Goal: Communication & Community: Answer question/provide support

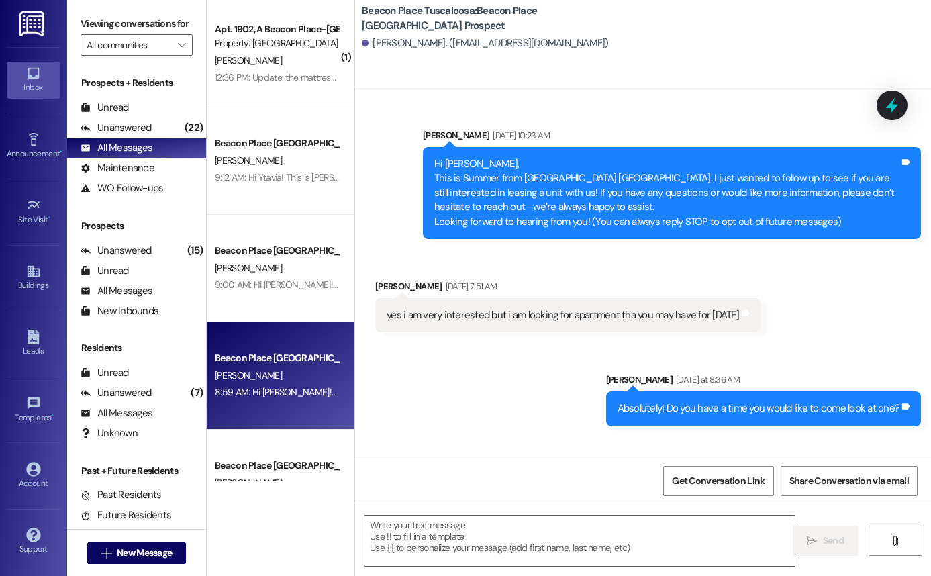
click at [274, 65] on div "[PERSON_NAME]" at bounding box center [276, 60] width 127 height 17
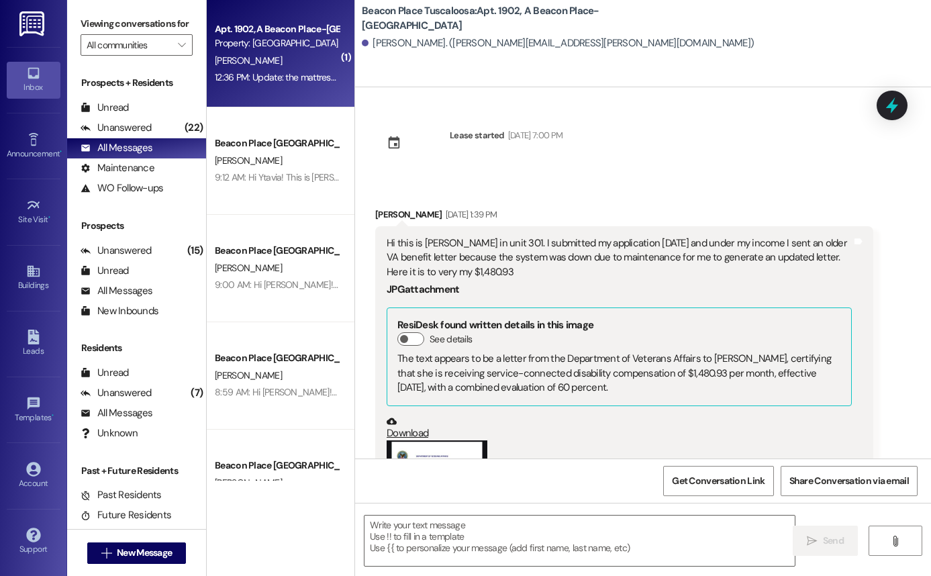
scroll to position [4239, 0]
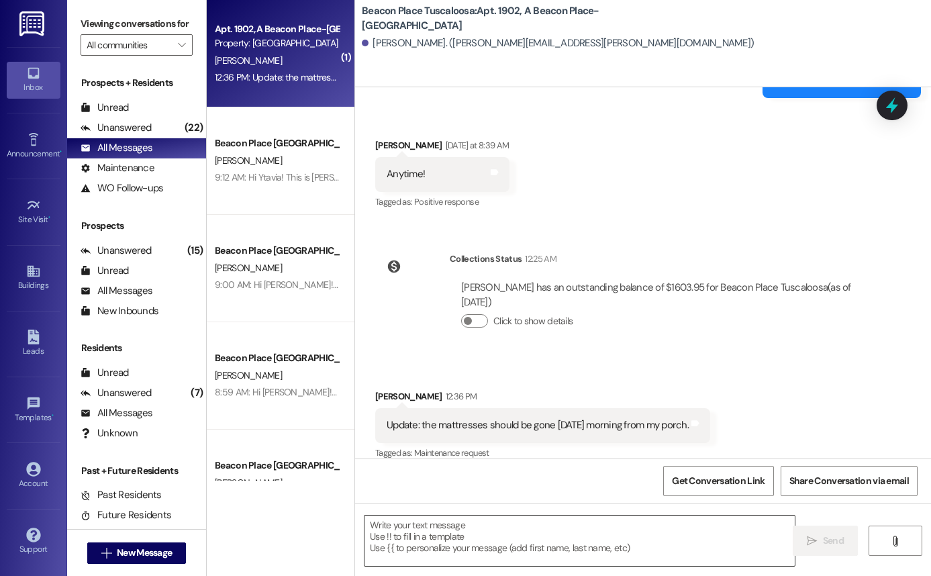
click at [586, 523] on textarea at bounding box center [579, 540] width 430 height 50
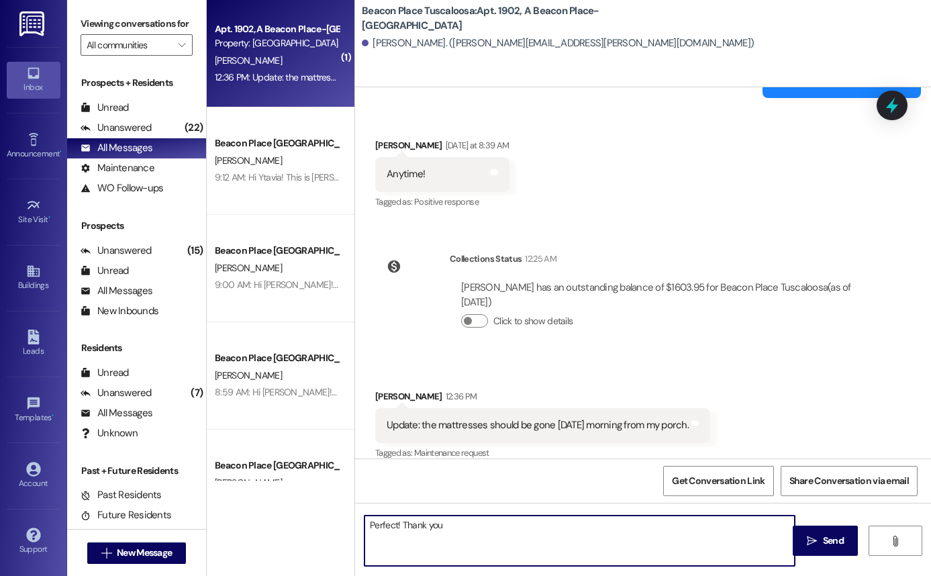
type textarea "Perfect! Thank you !"
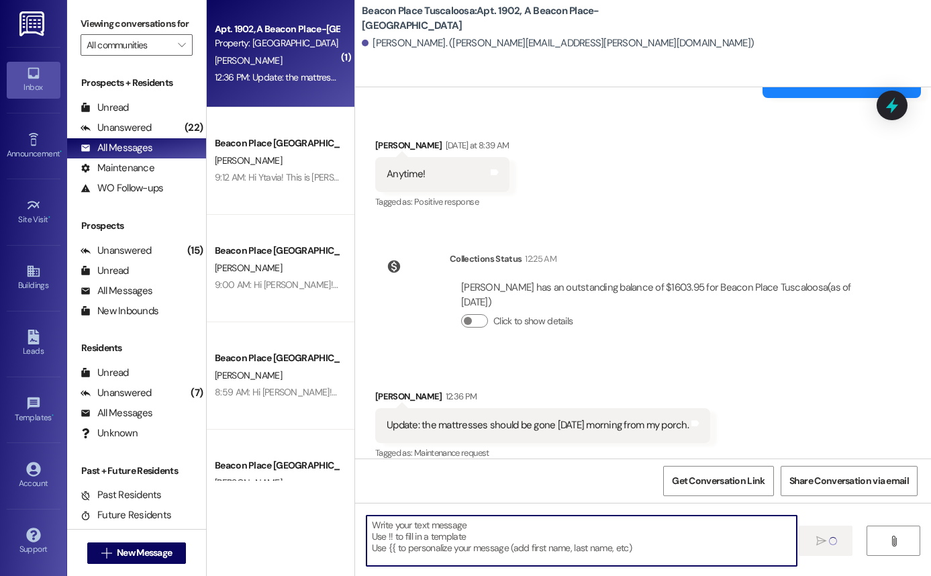
scroll to position [4238, 0]
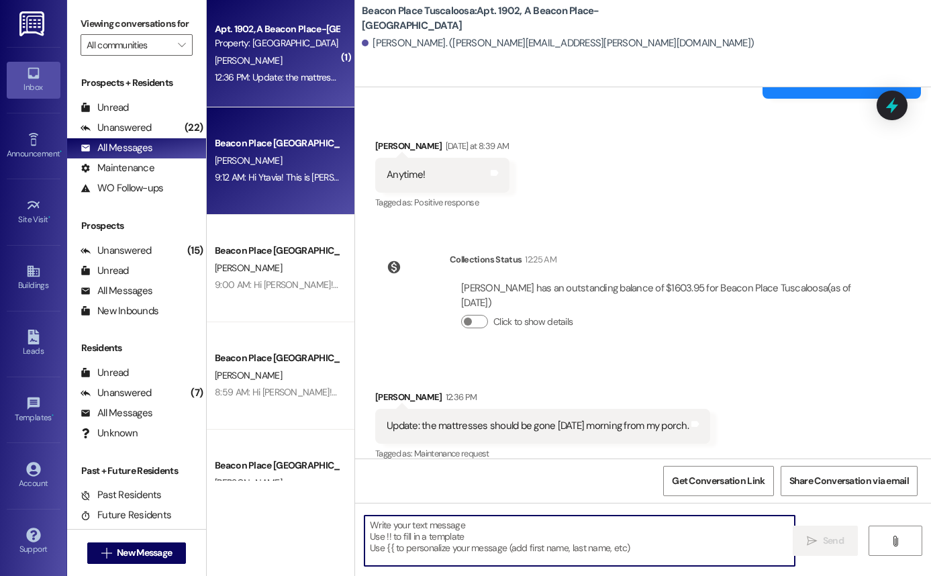
click at [277, 180] on div "9:12 AM: Hi Ytavia! This is Allie-Grace from Beacon Place Tuscaloosa. I wanted …" at bounding box center [855, 177] width 1281 height 12
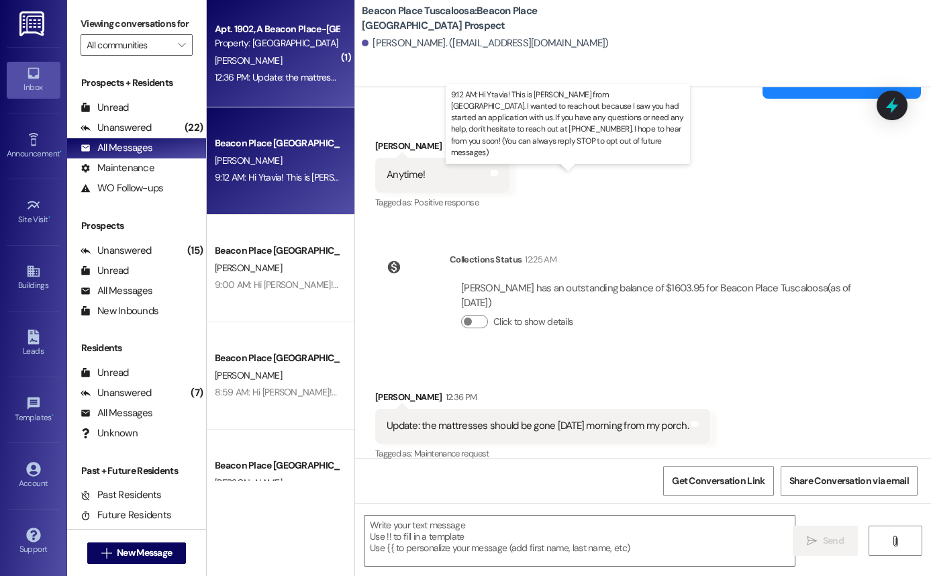
scroll to position [70, 0]
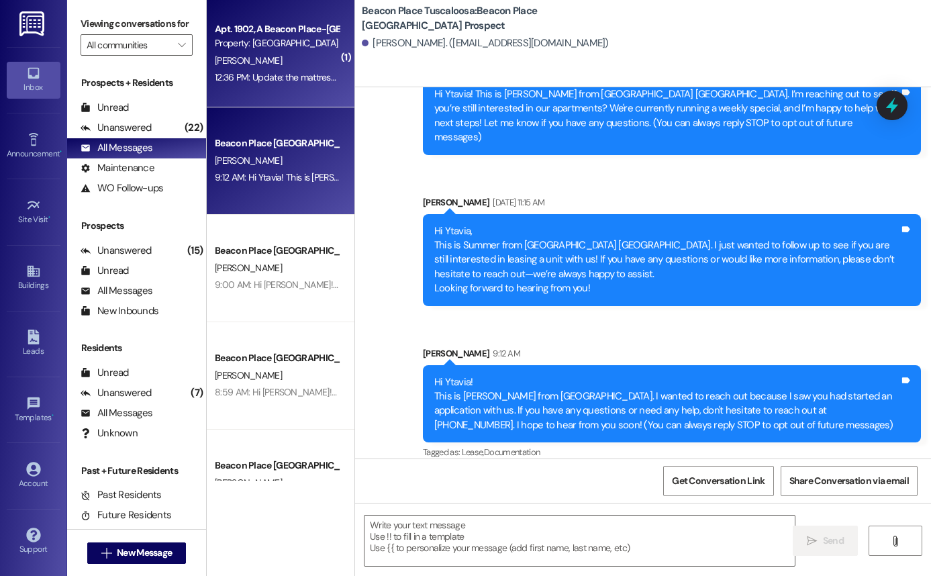
click at [237, 66] on div "[PERSON_NAME]" at bounding box center [276, 60] width 127 height 17
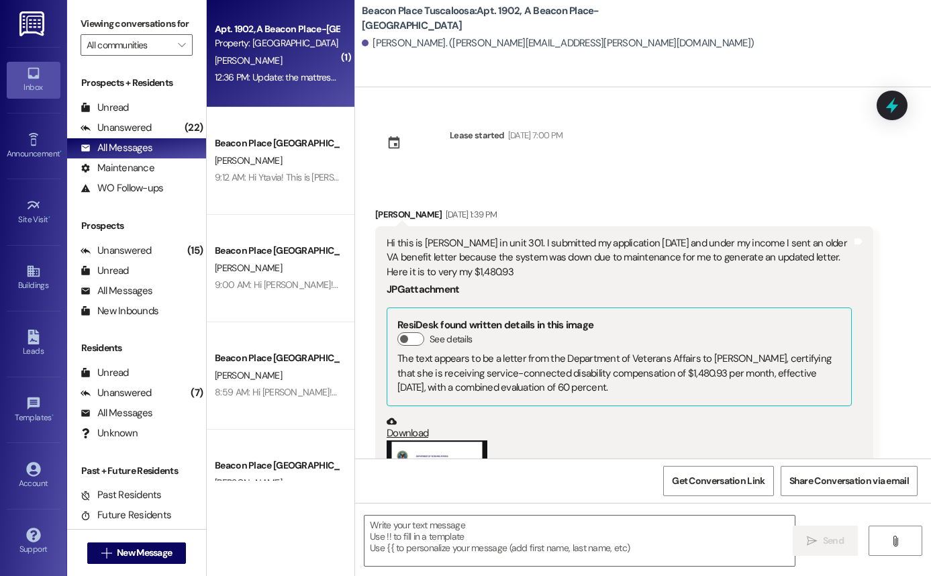
scroll to position [4238, 0]
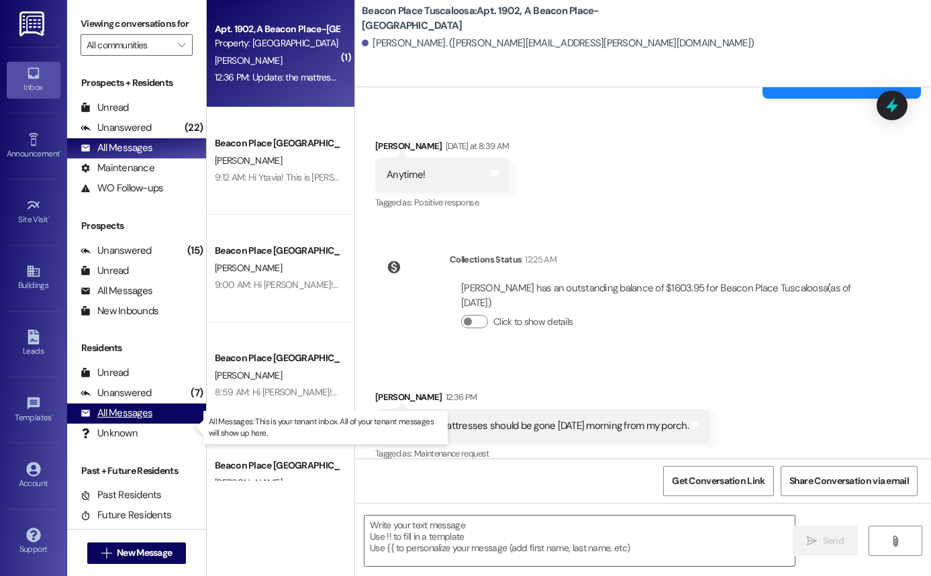
click at [151, 419] on div "All Messages (undefined)" at bounding box center [136, 413] width 139 height 20
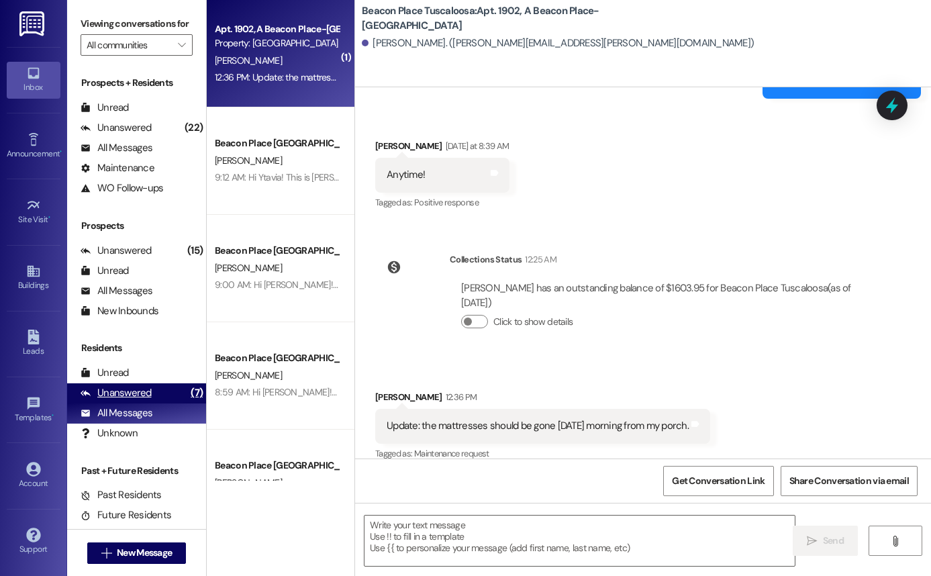
click at [154, 403] on div "Unanswered (7)" at bounding box center [136, 393] width 139 height 20
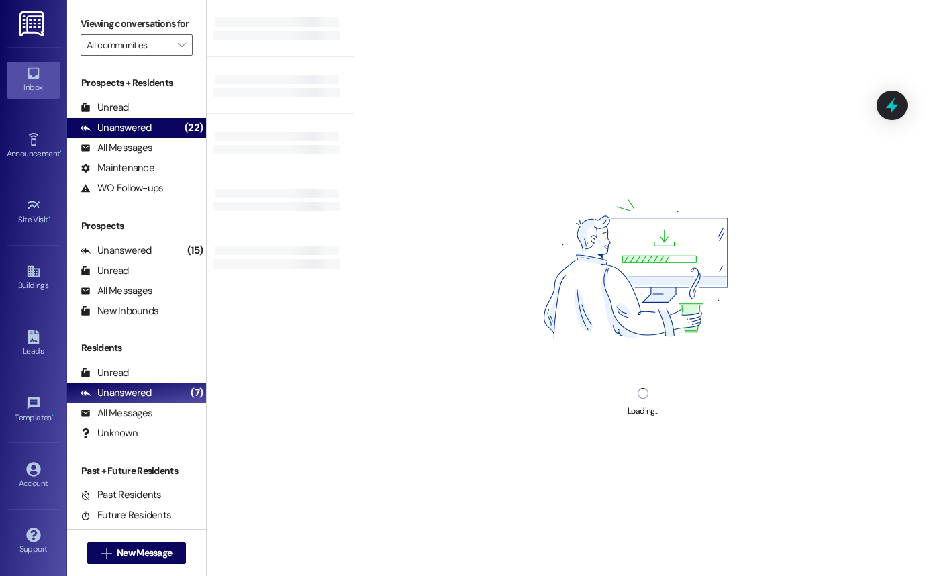
click at [91, 135] on div "Unanswered" at bounding box center [116, 128] width 71 height 14
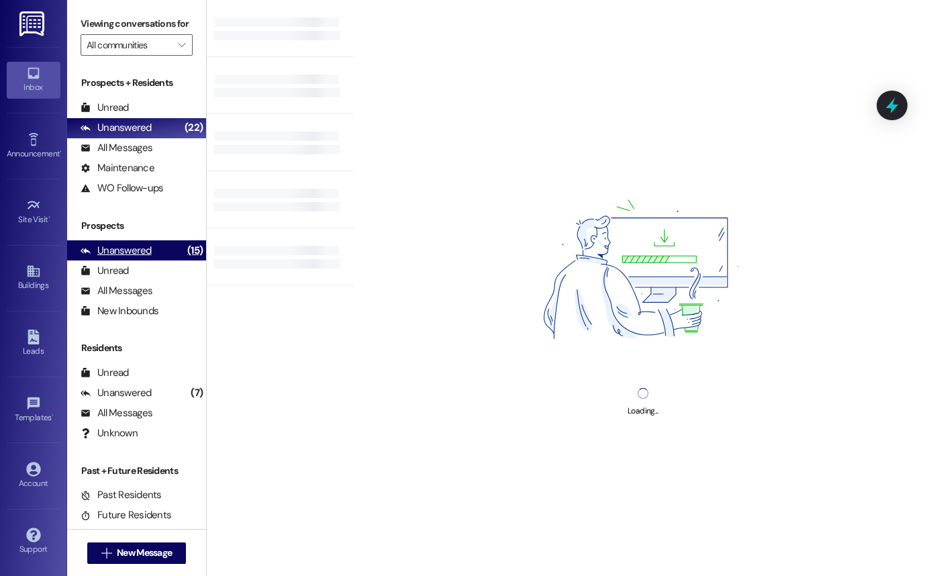
click at [136, 258] on div "Unanswered" at bounding box center [116, 251] width 71 height 14
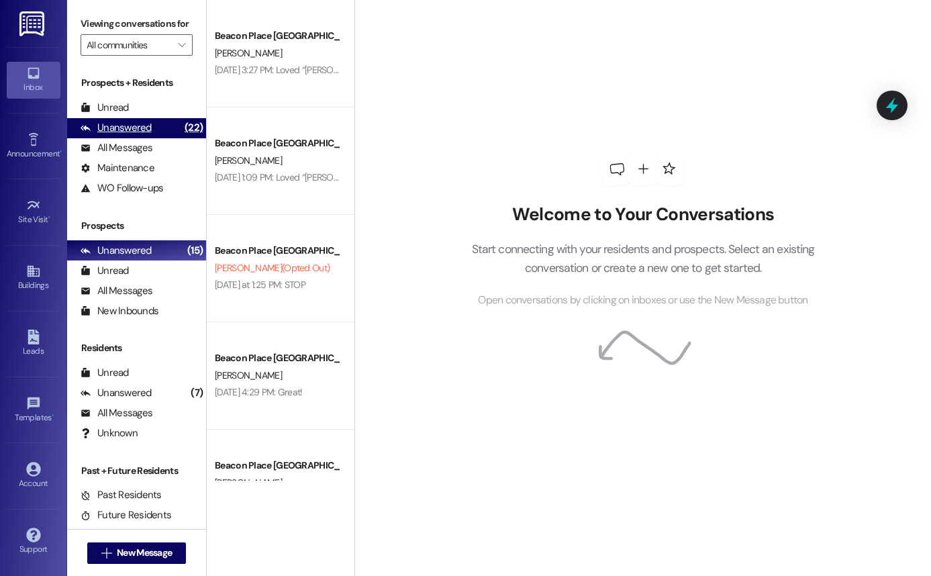
click at [128, 135] on div "Unanswered" at bounding box center [116, 128] width 71 height 14
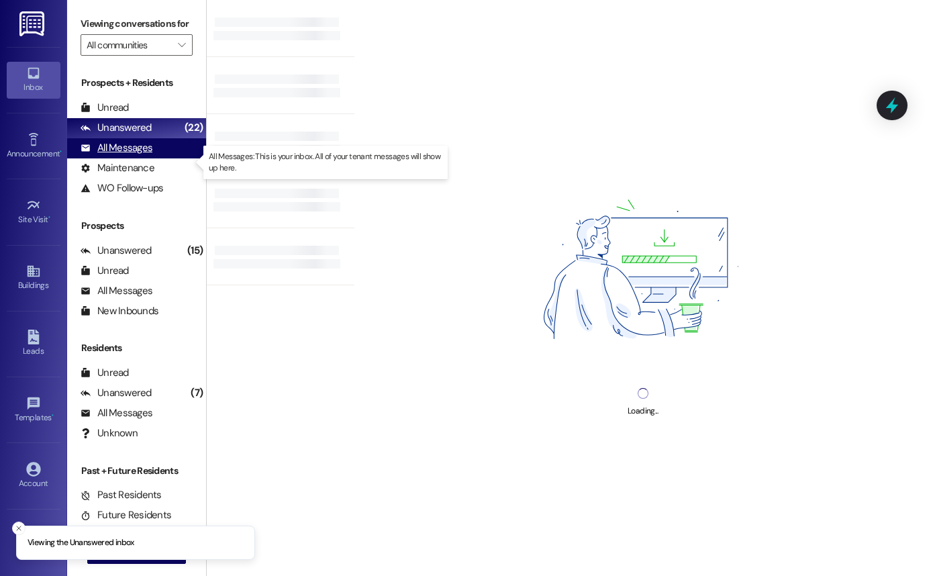
click at [132, 155] on div "All Messages" at bounding box center [117, 148] width 72 height 14
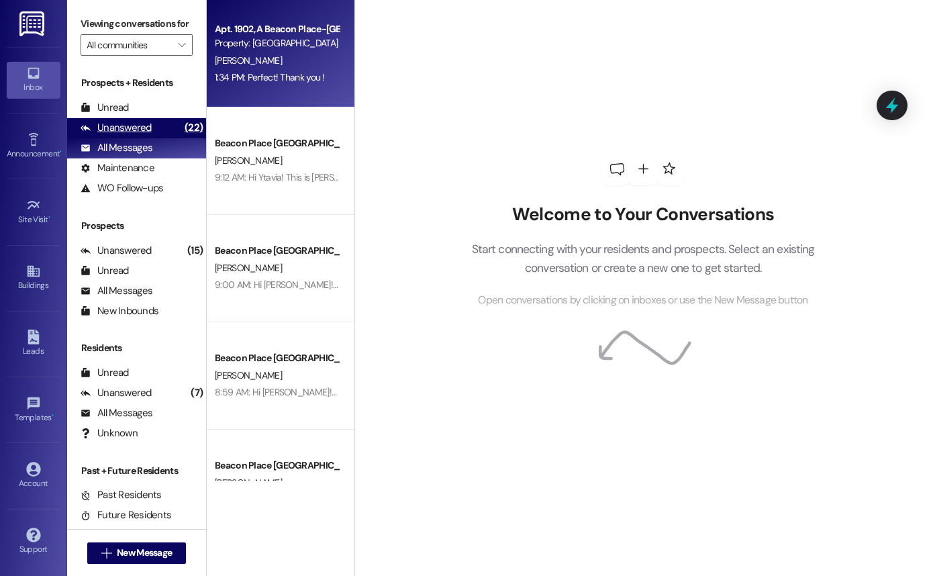
click at [154, 138] on div "Unanswered (22)" at bounding box center [136, 128] width 139 height 20
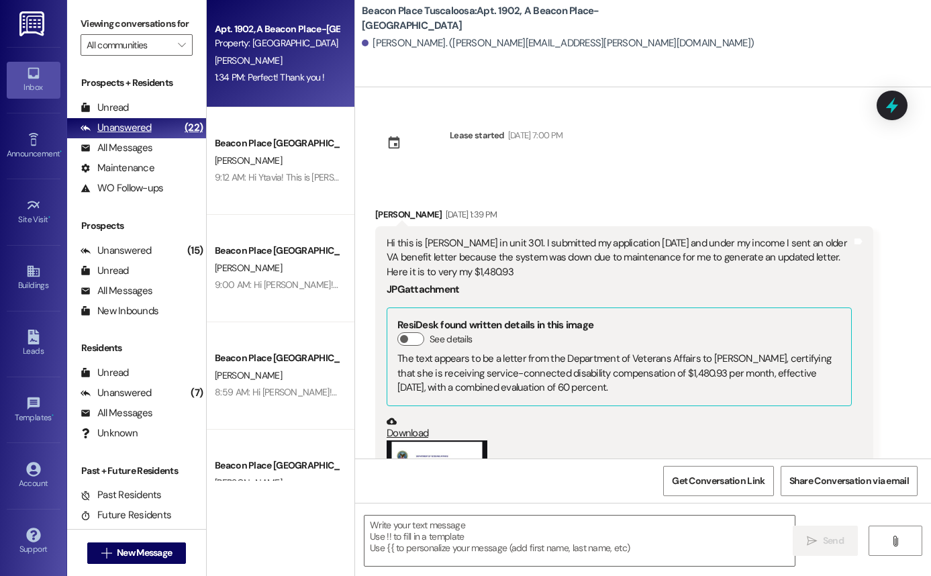
scroll to position [0, 0]
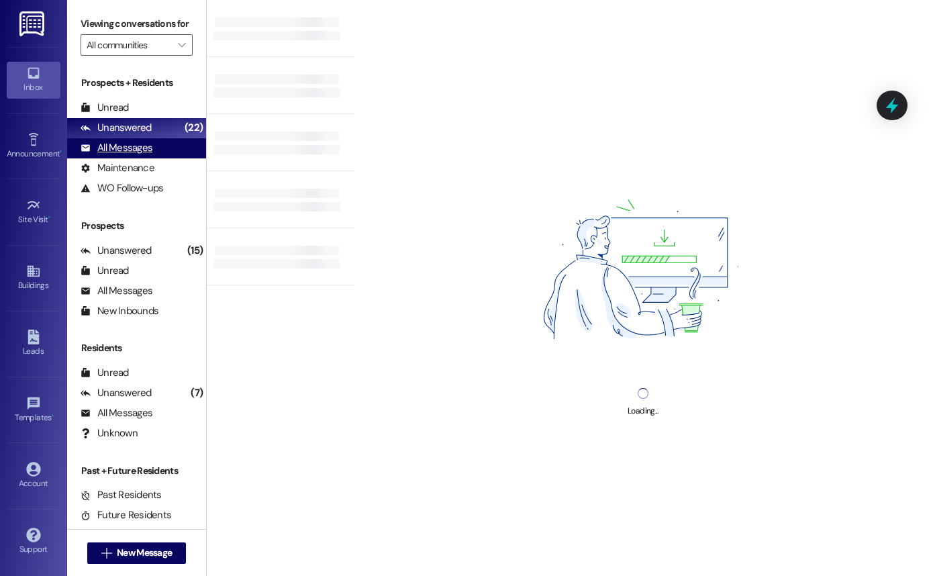
click at [158, 158] on div "All Messages (undefined)" at bounding box center [136, 148] width 139 height 20
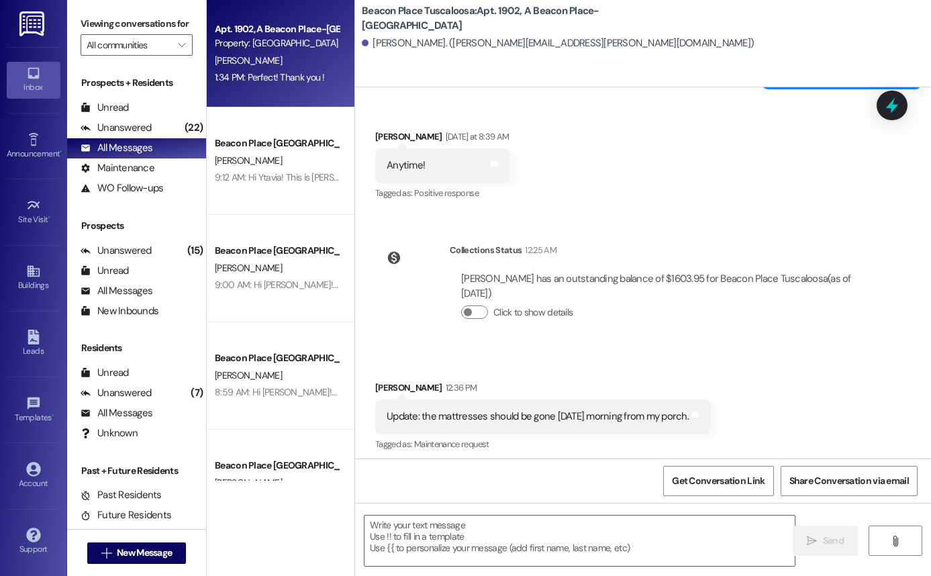
scroll to position [4238, 0]
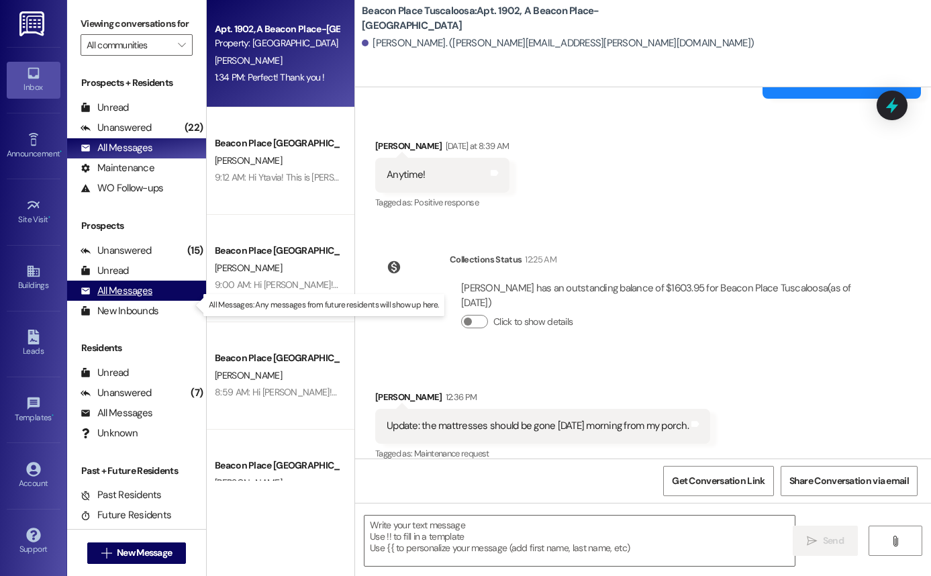
click at [132, 298] on div "All Messages" at bounding box center [117, 291] width 72 height 14
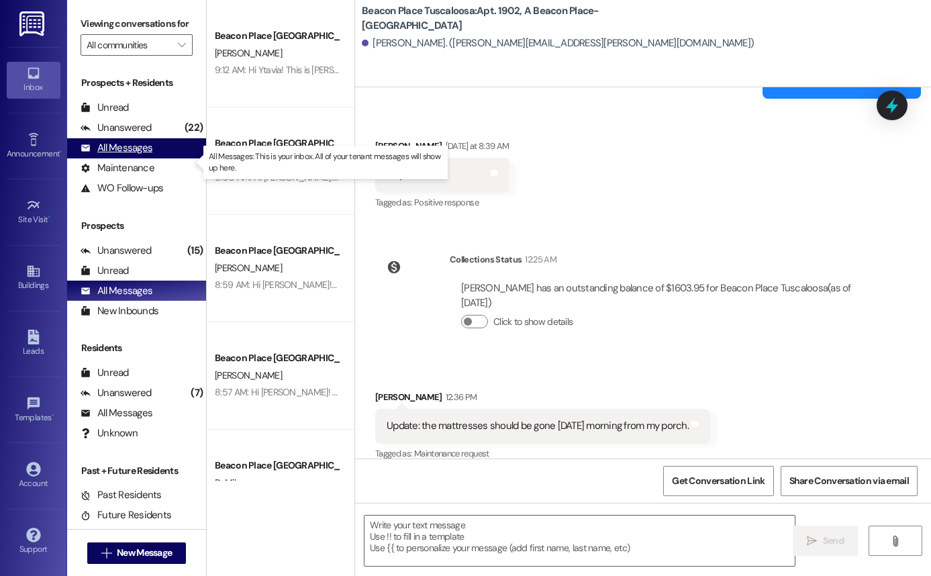
click at [148, 155] on div "All Messages" at bounding box center [117, 148] width 72 height 14
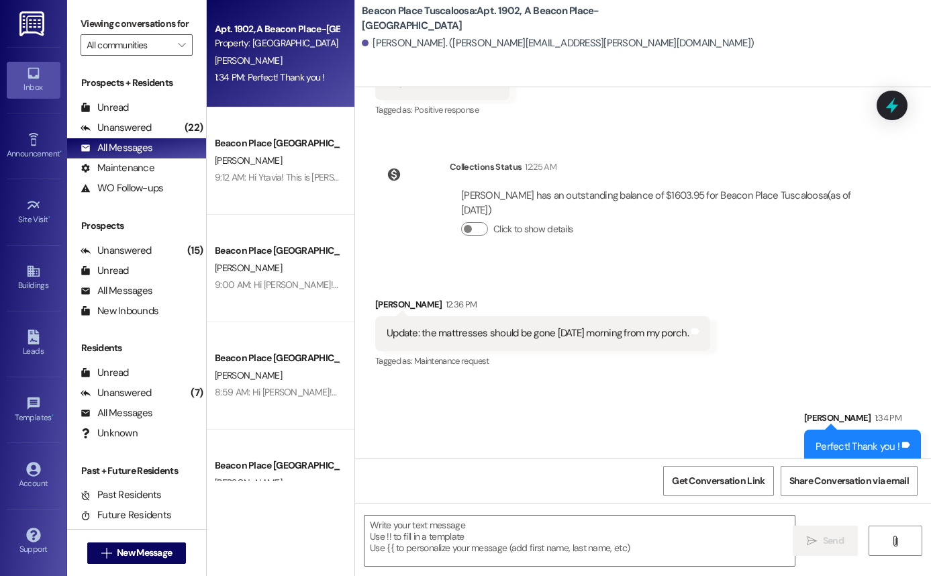
scroll to position [4332, 0]
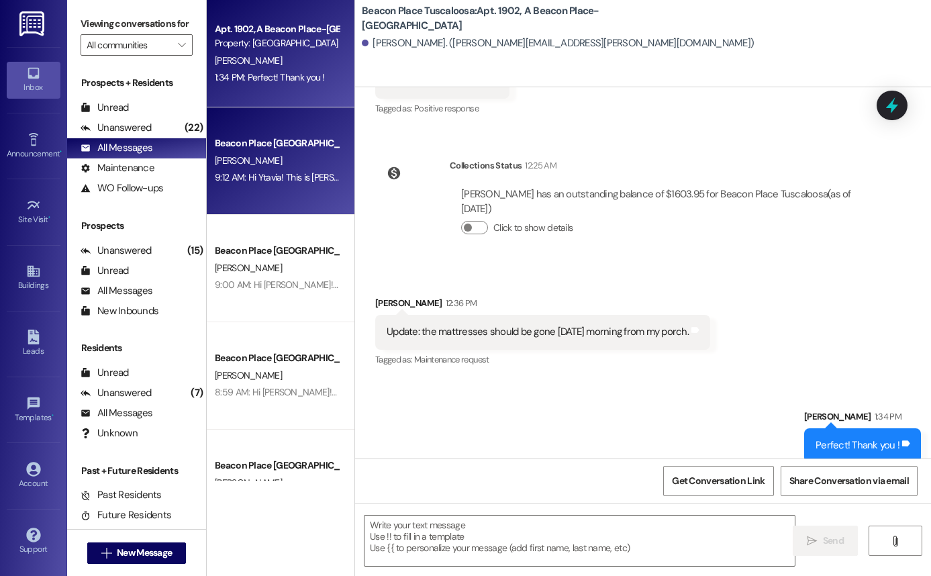
click at [312, 142] on div "Beacon Place Tuscaloosa Prospect" at bounding box center [277, 143] width 124 height 14
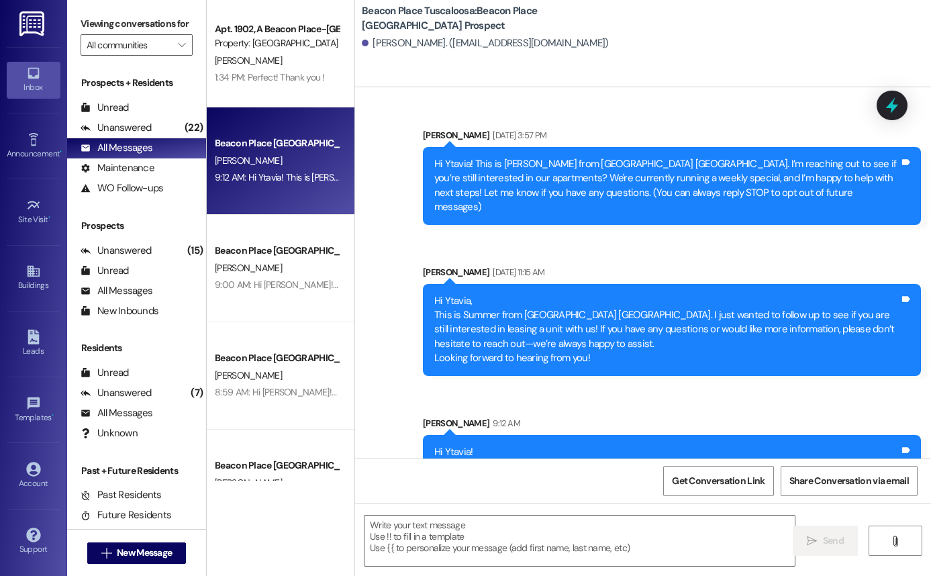
scroll to position [70, 0]
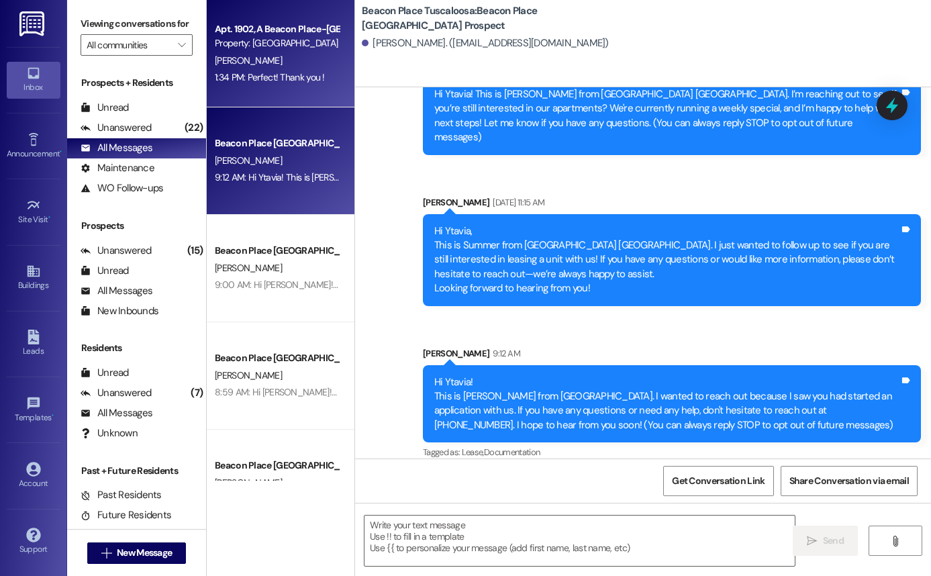
click at [261, 48] on div "Property: [GEOGRAPHIC_DATA] [GEOGRAPHIC_DATA]" at bounding box center [277, 43] width 124 height 14
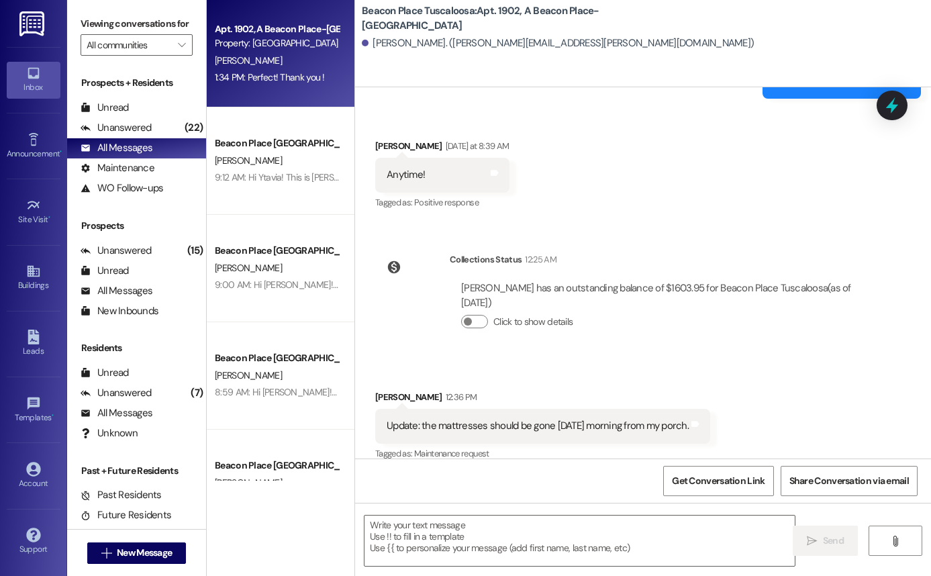
scroll to position [4332, 0]
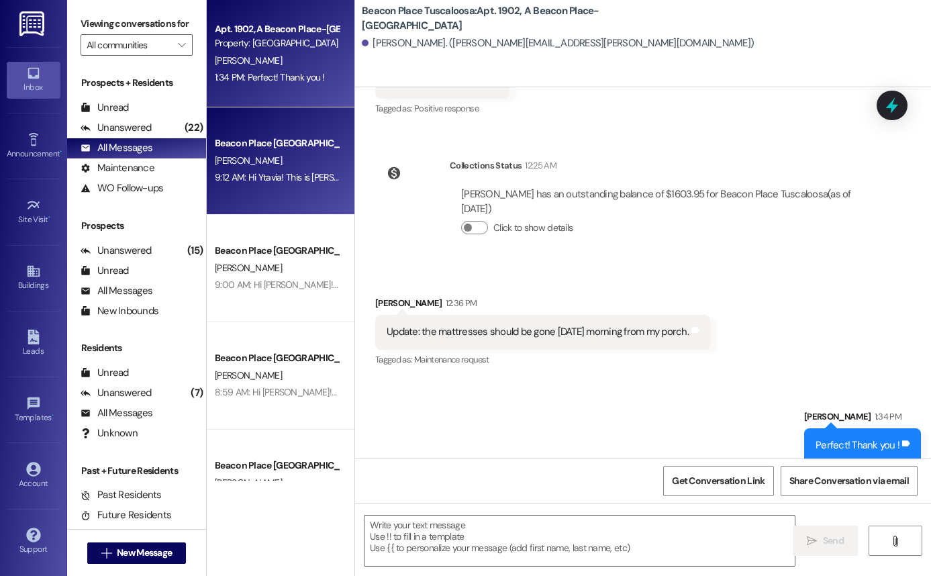
click at [314, 191] on div "Beacon Place Tuscaloosa Prospect Y. Roy 9:12 AM: Hi Ytavia! This is Allie-Grace…" at bounding box center [281, 160] width 148 height 107
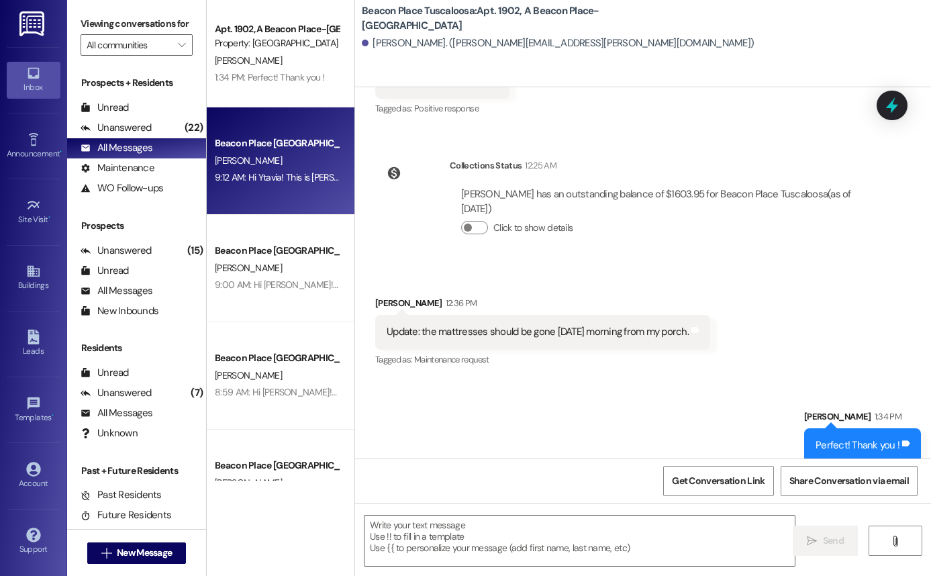
scroll to position [70, 0]
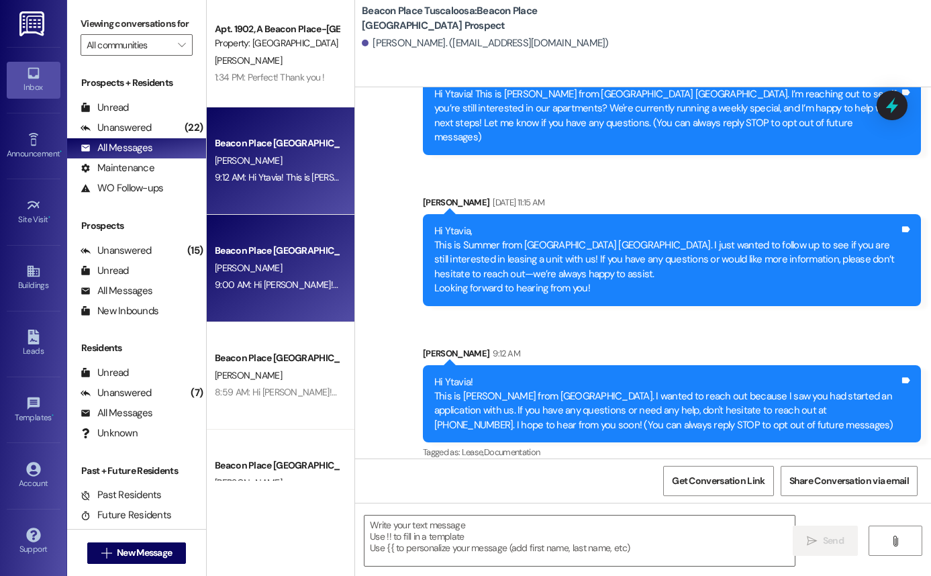
click at [308, 277] on div "9:00 AM: Hi Kiara! This is Allie-Grace from Beacon Place Tuscaloosa. I wanted t…" at bounding box center [276, 285] width 127 height 17
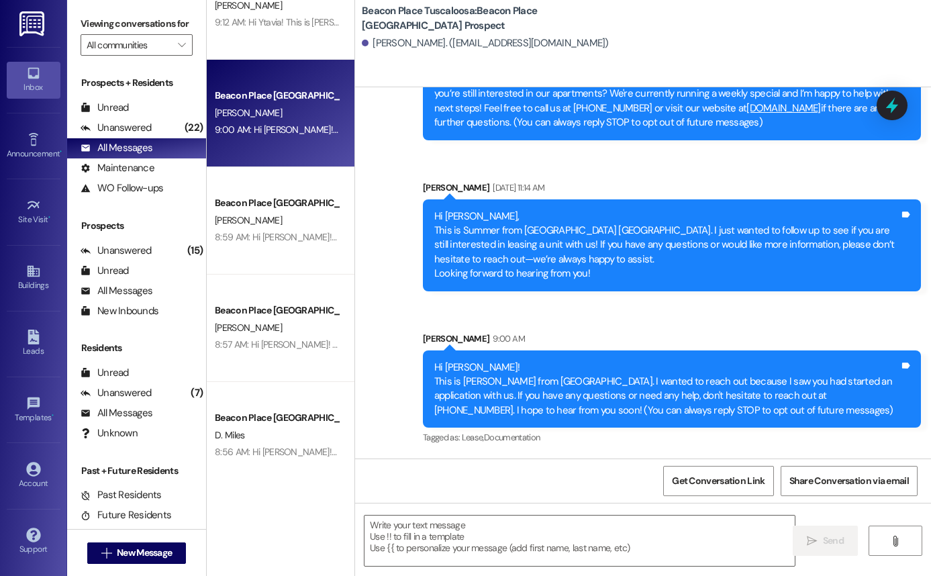
scroll to position [0, 0]
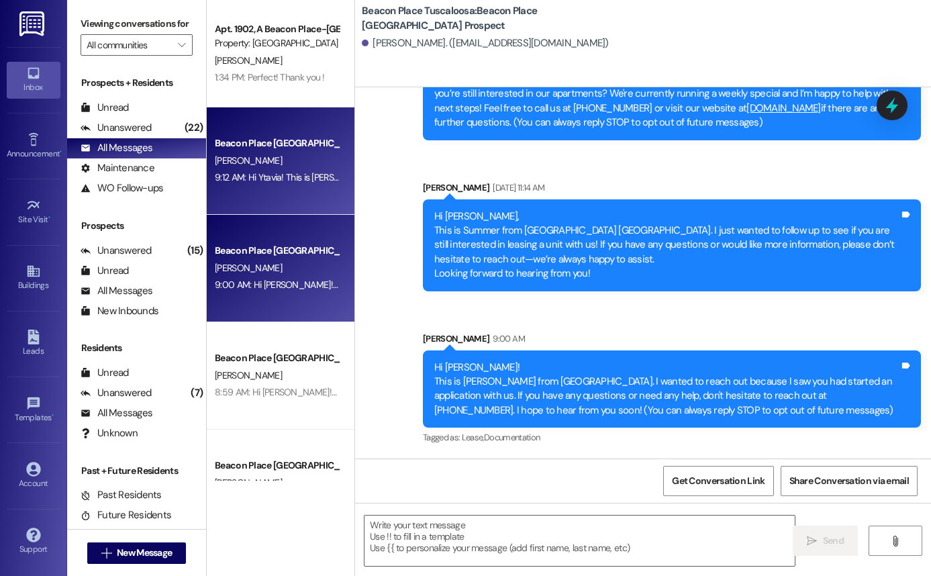
click at [256, 200] on div "Beacon Place Tuscaloosa Prospect Y. Roy 9:12 AM: Hi Ytavia! This is Allie-Grace…" at bounding box center [281, 160] width 148 height 107
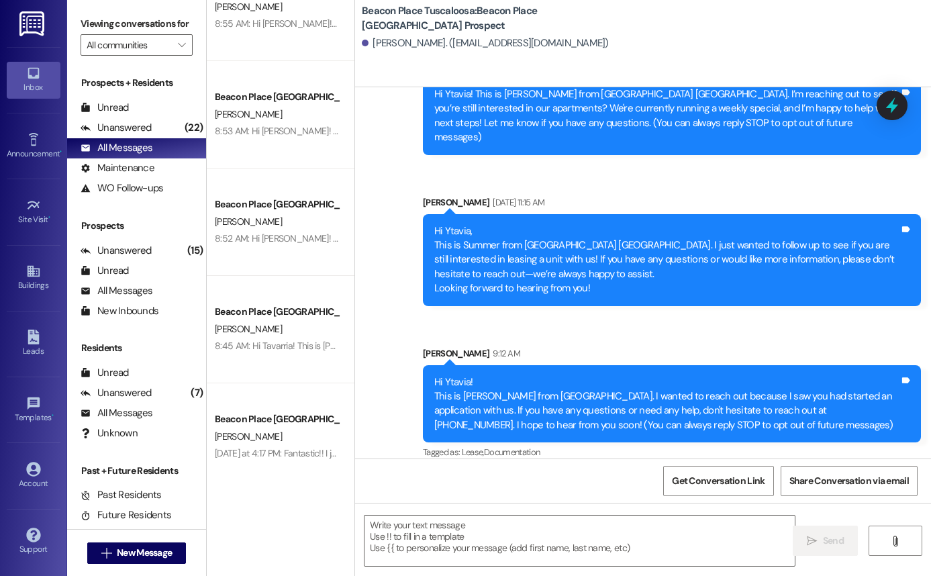
scroll to position [695, 0]
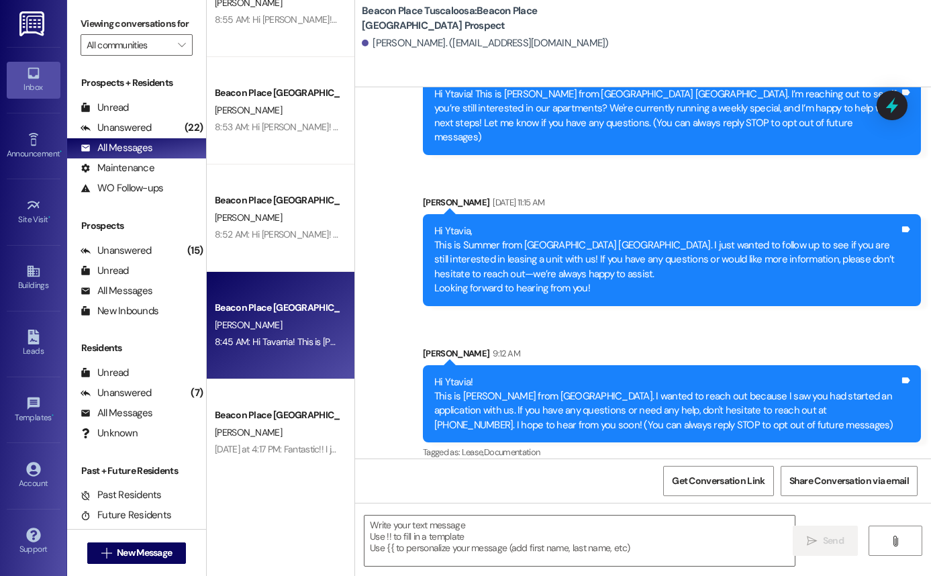
click at [291, 358] on div "Beacon Place Tuscaloosa Prospect T. Harris 8:45 AM: Hi Tavarria! This is Allie-…" at bounding box center [281, 325] width 148 height 107
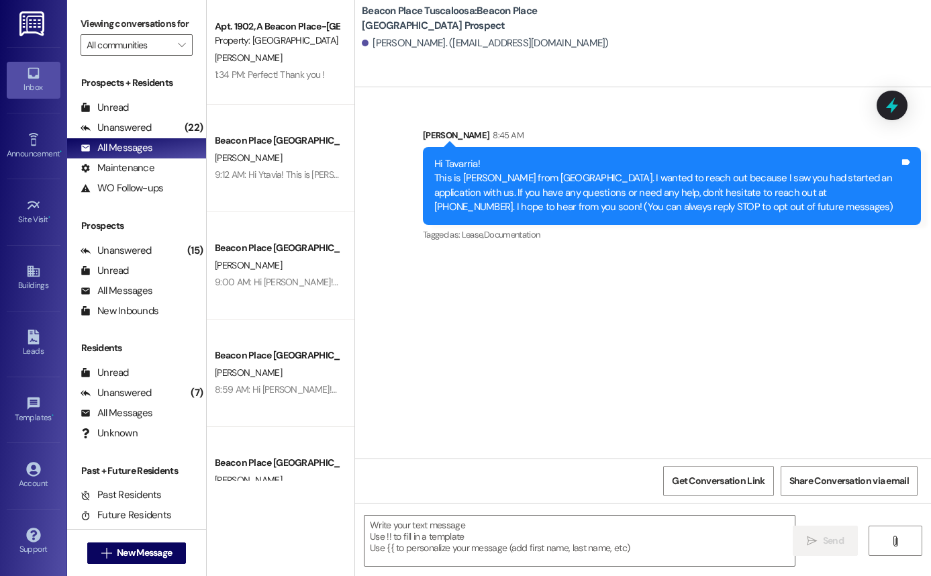
scroll to position [0, 0]
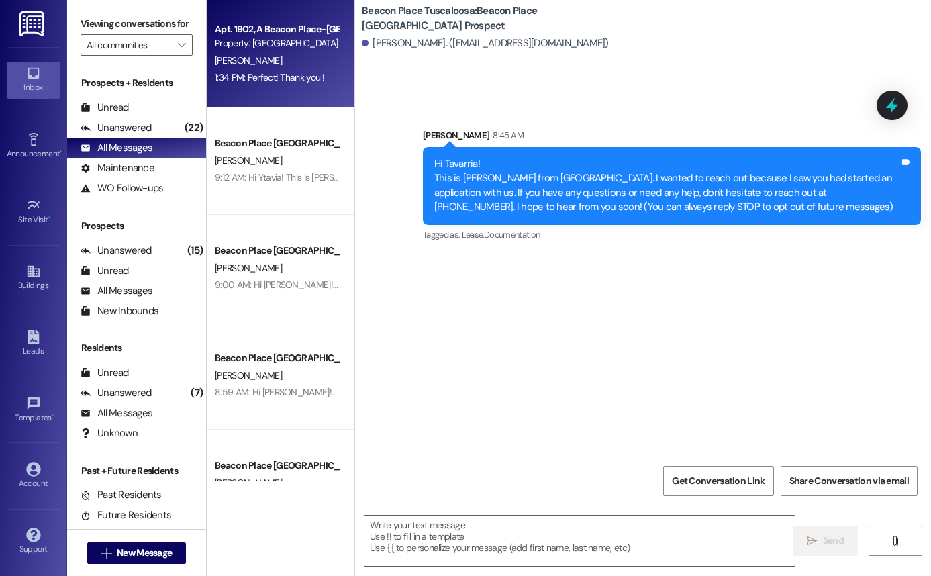
click at [254, 75] on div "1:34 PM: Perfect! Thank you ! 1:34 PM: Perfect! Thank you !" at bounding box center [270, 77] width 110 height 12
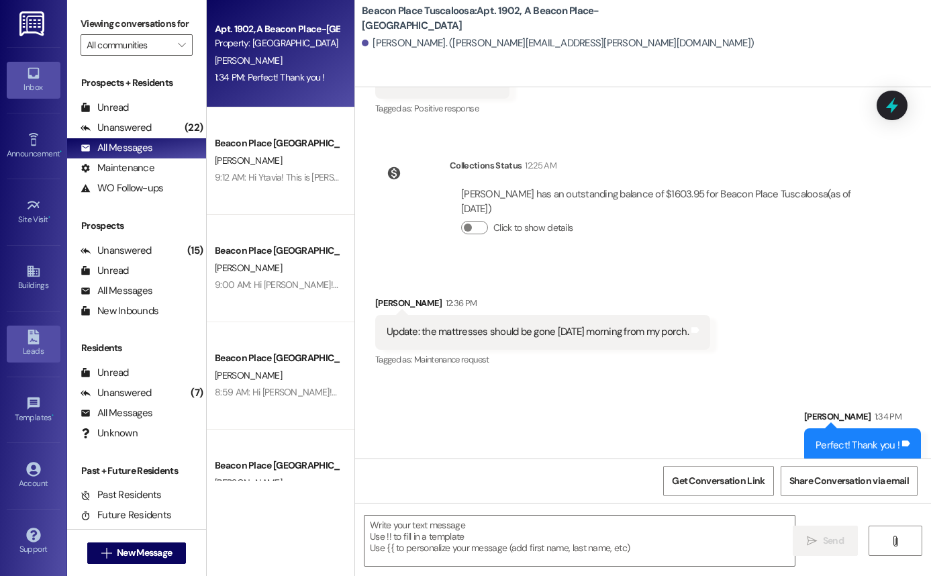
click at [40, 330] on icon at bounding box center [33, 337] width 15 height 15
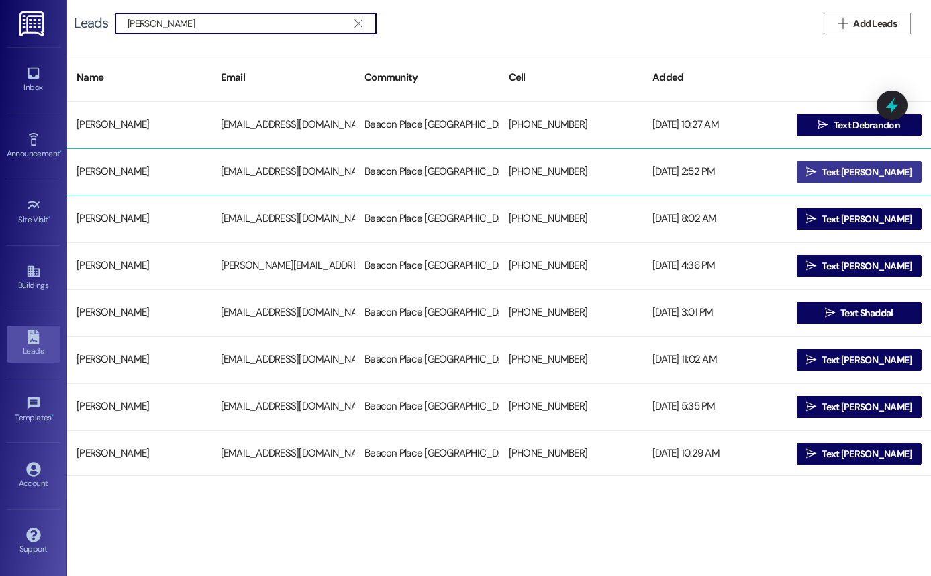
type input "brandon wilson"
click at [844, 171] on span "Text Brandon" at bounding box center [866, 172] width 90 height 14
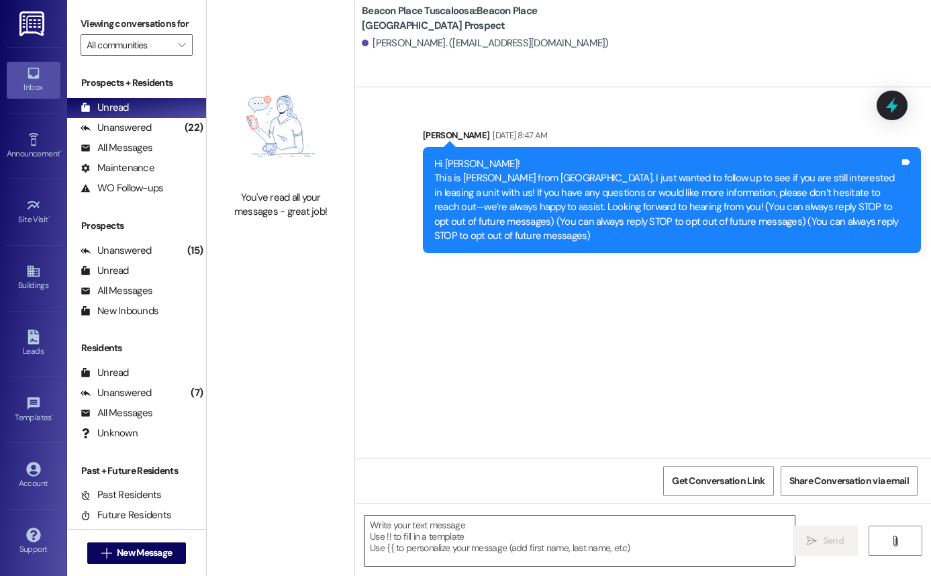
click at [458, 546] on textarea at bounding box center [579, 540] width 430 height 50
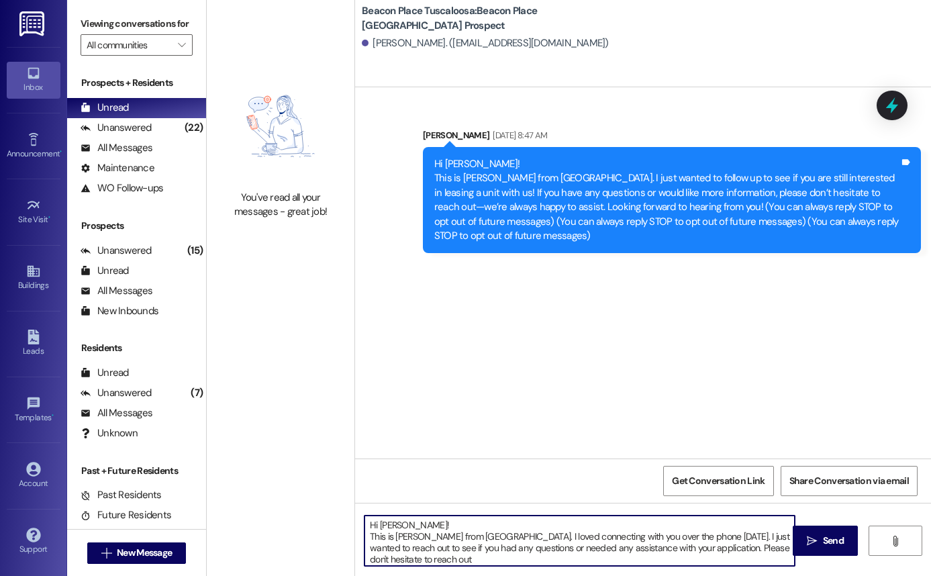
type textarea "Hi Brandon! This is Allie-Grace from Beacon Place Tuscaloosa. I loved connectin…"
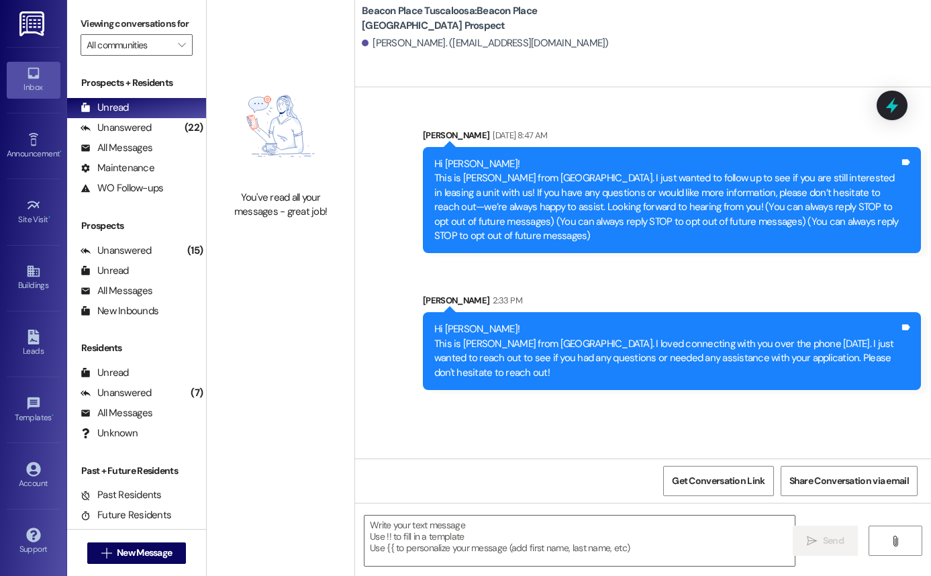
drag, startPoint x: 430, startPoint y: 331, endPoint x: 549, endPoint y: 389, distance: 132.4
click at [549, 389] on div "Hi Brandon! This is Allie-Grace from Beacon Place Tuscaloosa. I loved connectin…" at bounding box center [672, 351] width 498 height 78
copy div "Hi Brandon! This is Allie-Grace from Beacon Place Tuscaloosa. I loved connectin…"
click at [36, 337] on icon at bounding box center [33, 337] width 11 height 15
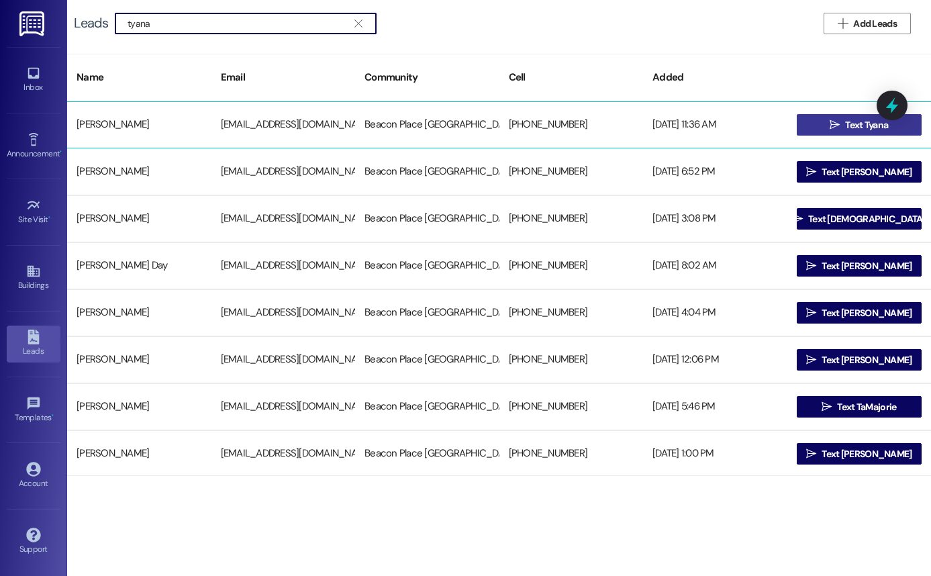
type input "tyana"
click at [831, 119] on icon "" at bounding box center [835, 124] width 10 height 11
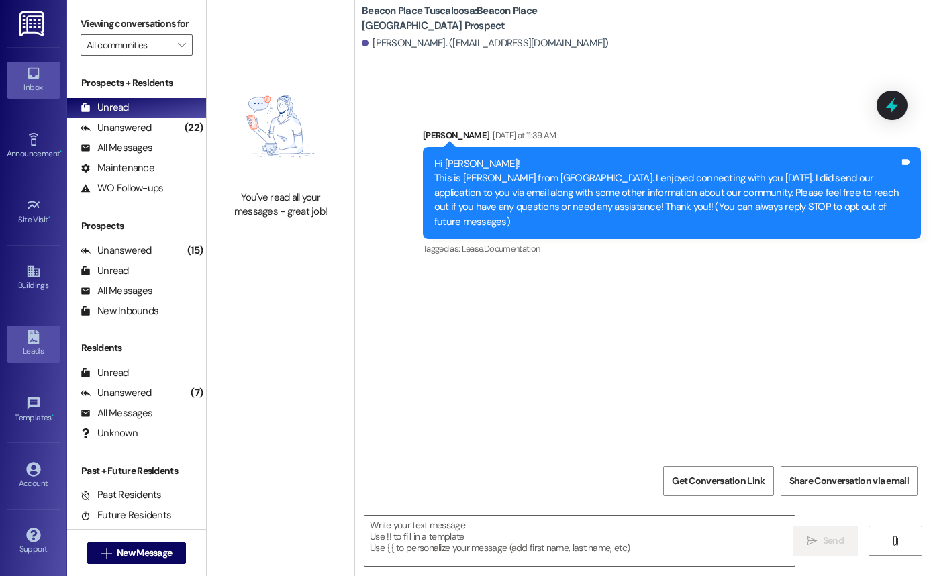
click at [38, 348] on div "Leads" at bounding box center [33, 350] width 67 height 13
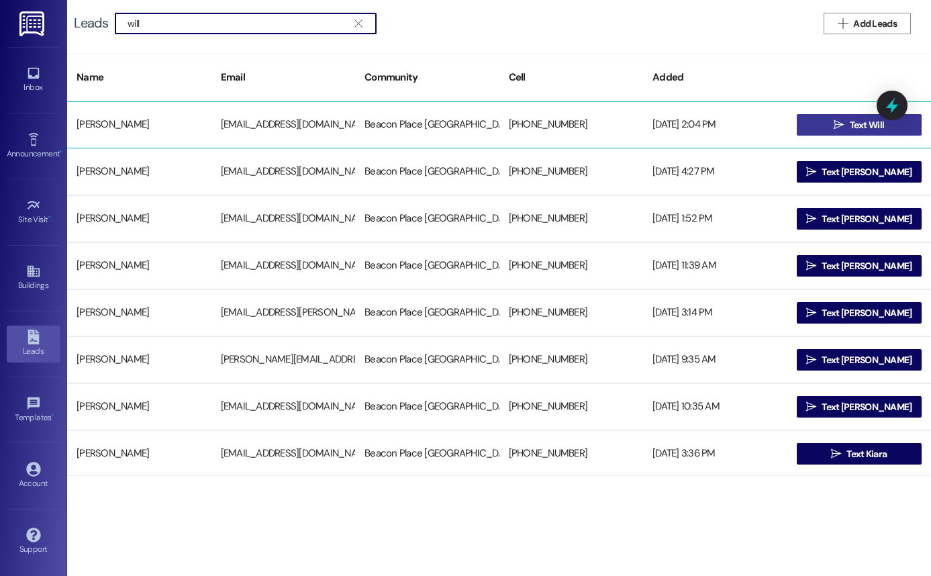
type input "will"
click at [847, 124] on span "Text Will" at bounding box center [867, 125] width 40 height 14
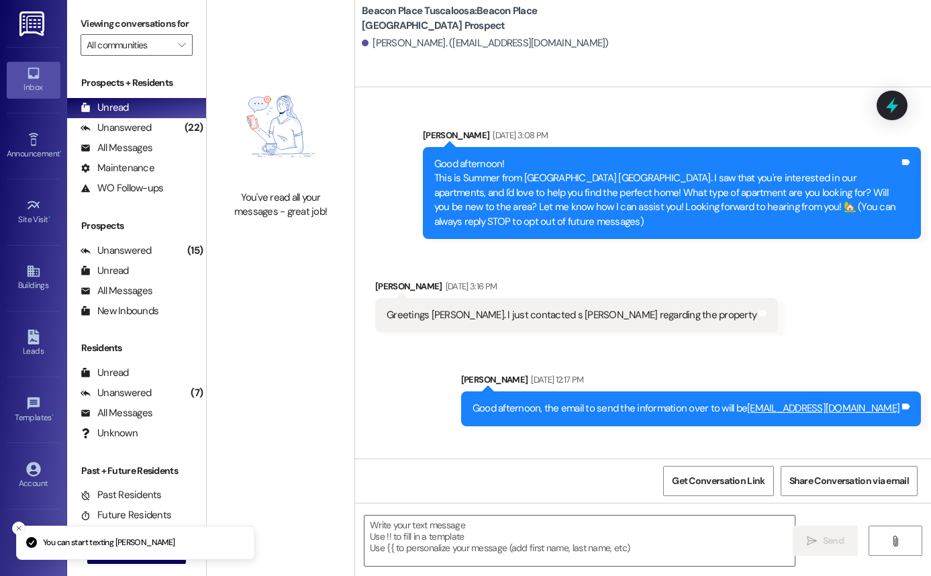
scroll to position [1278, 0]
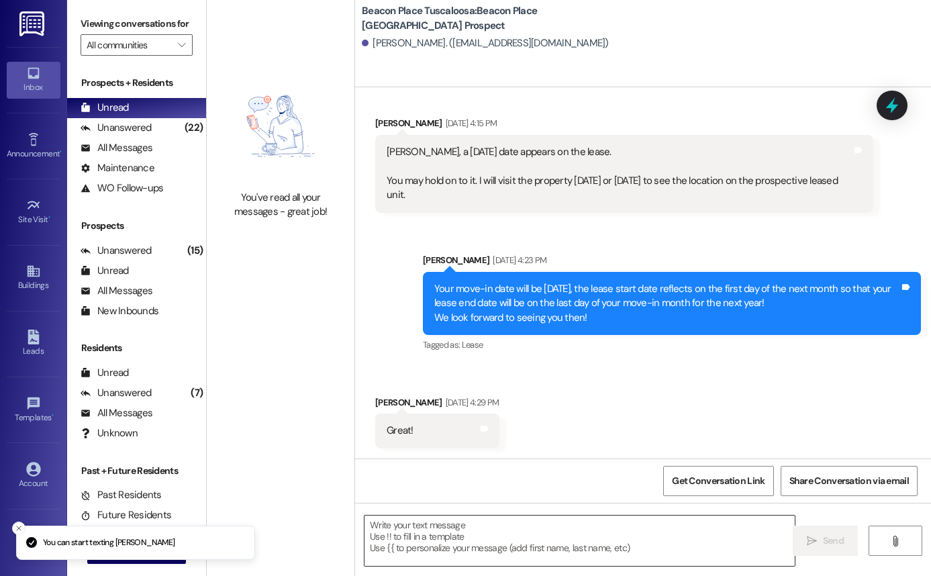
click at [499, 540] on textarea at bounding box center [579, 540] width 430 height 50
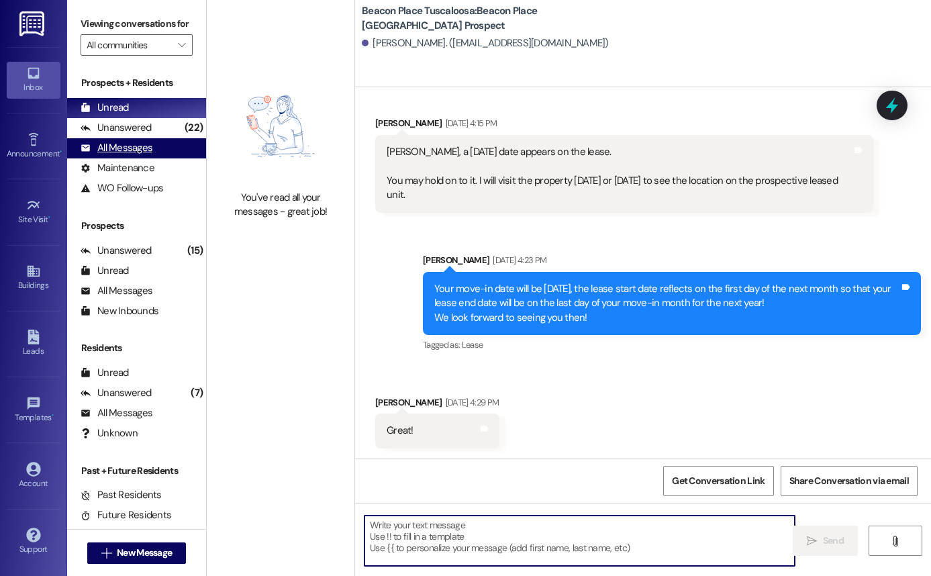
click at [134, 155] on div "All Messages" at bounding box center [117, 148] width 72 height 14
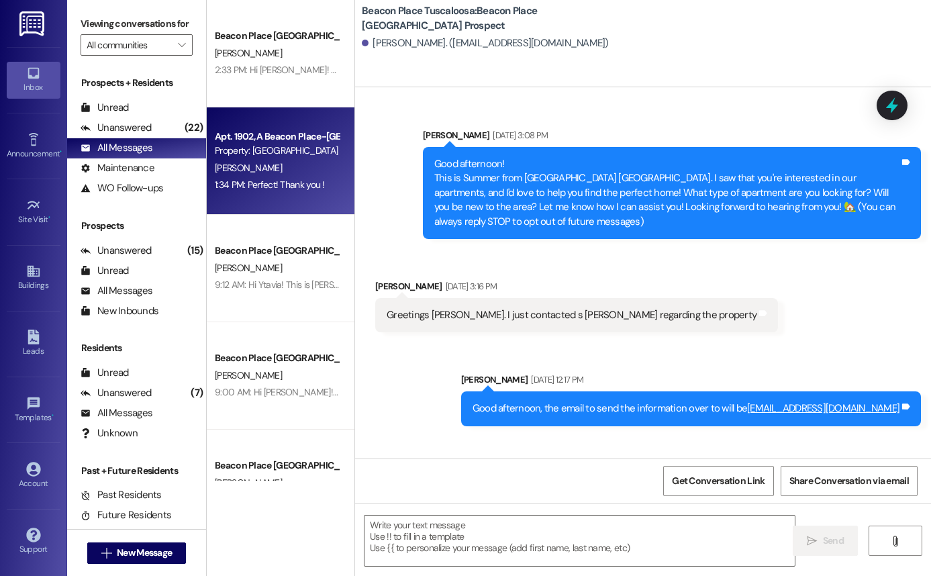
scroll to position [1277, 0]
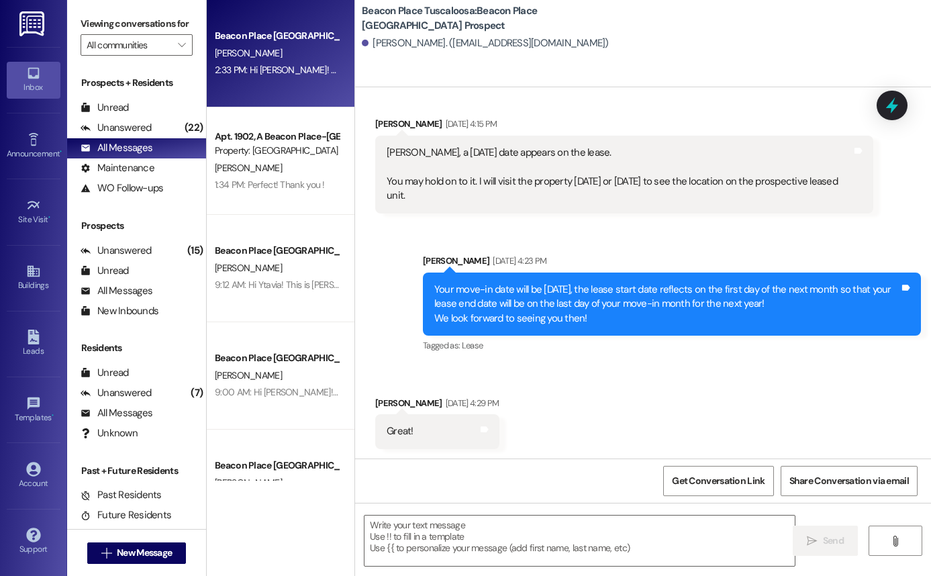
click at [266, 51] on div "B. Wilson" at bounding box center [276, 53] width 127 height 17
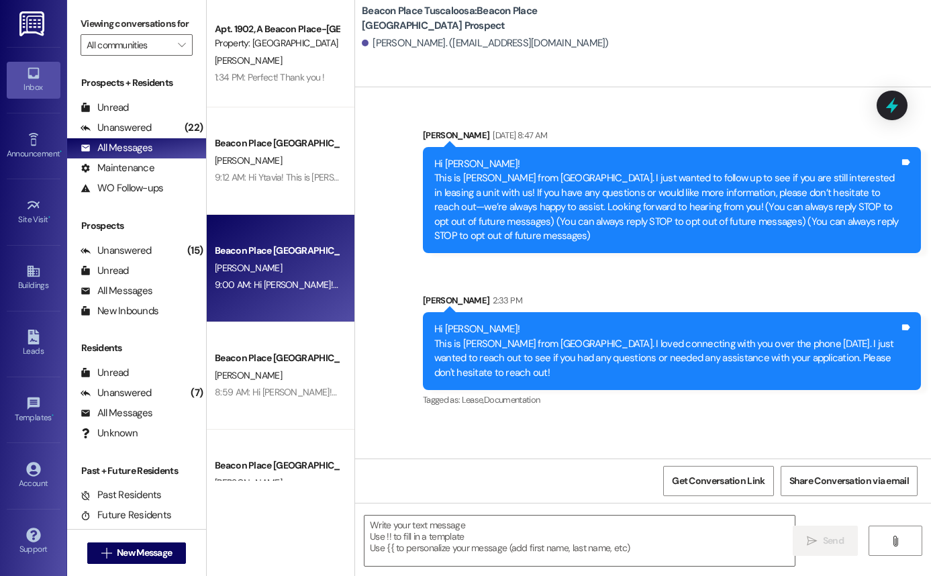
scroll to position [111, 0]
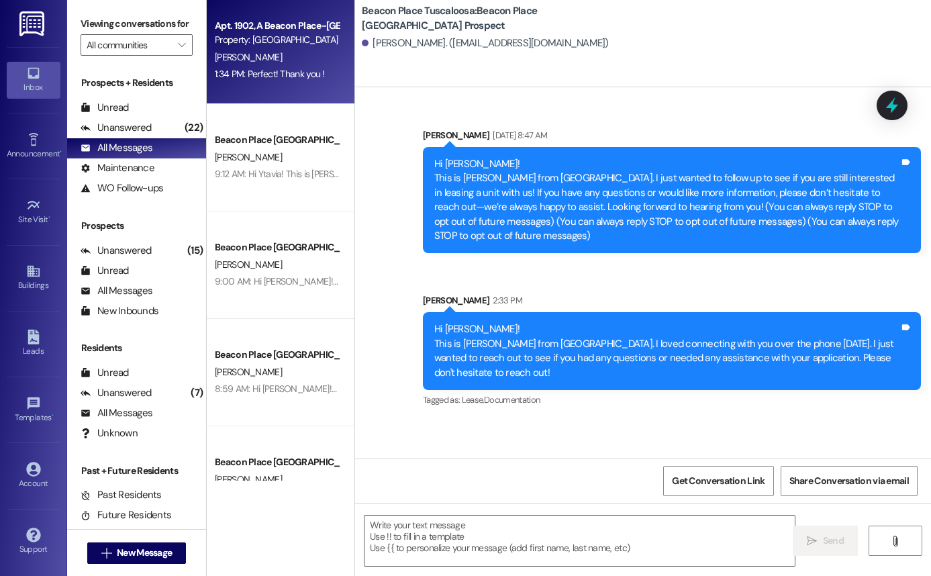
click at [283, 79] on div "1:34 PM: Perfect! Thank you ! 1:34 PM: Perfect! Thank you !" at bounding box center [270, 74] width 110 height 12
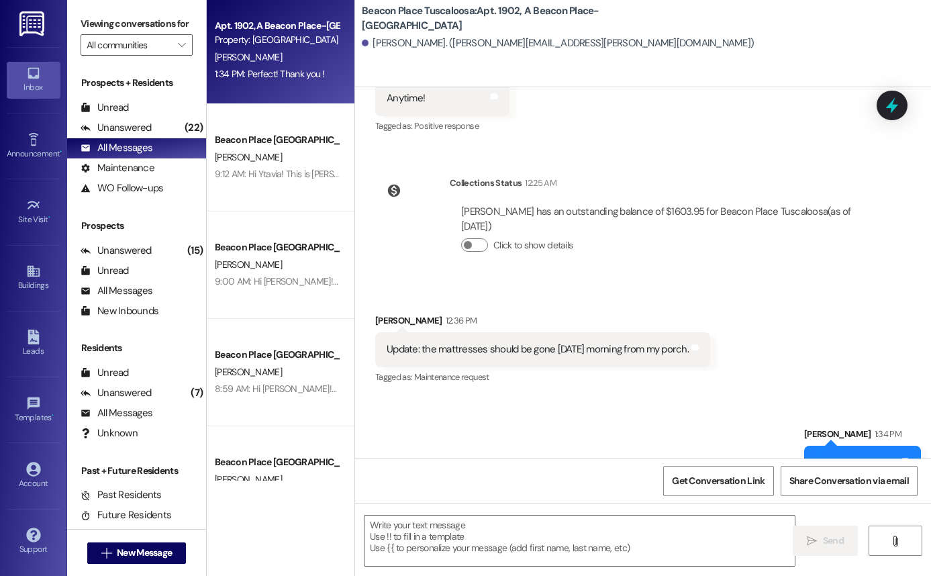
scroll to position [4238, 0]
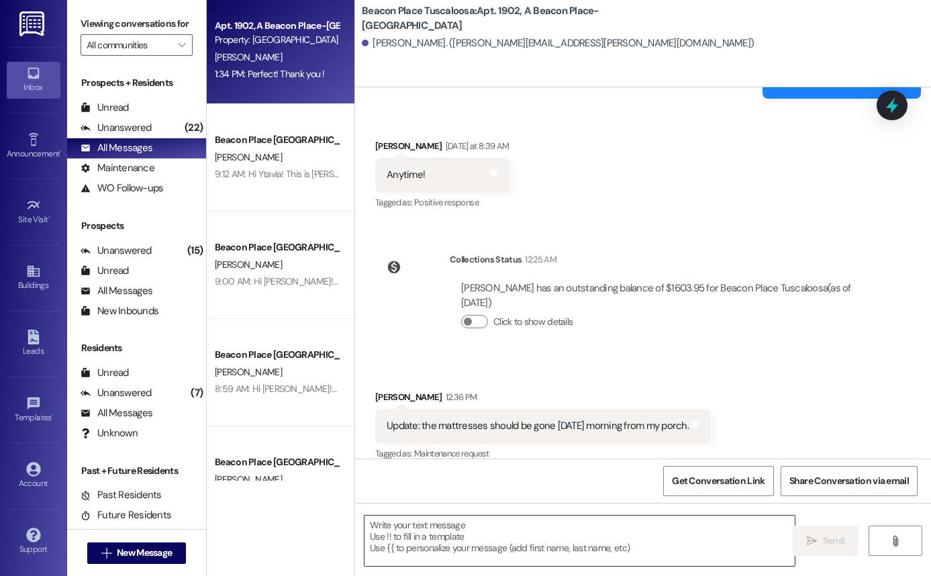
click at [470, 537] on textarea at bounding box center [579, 540] width 430 height 50
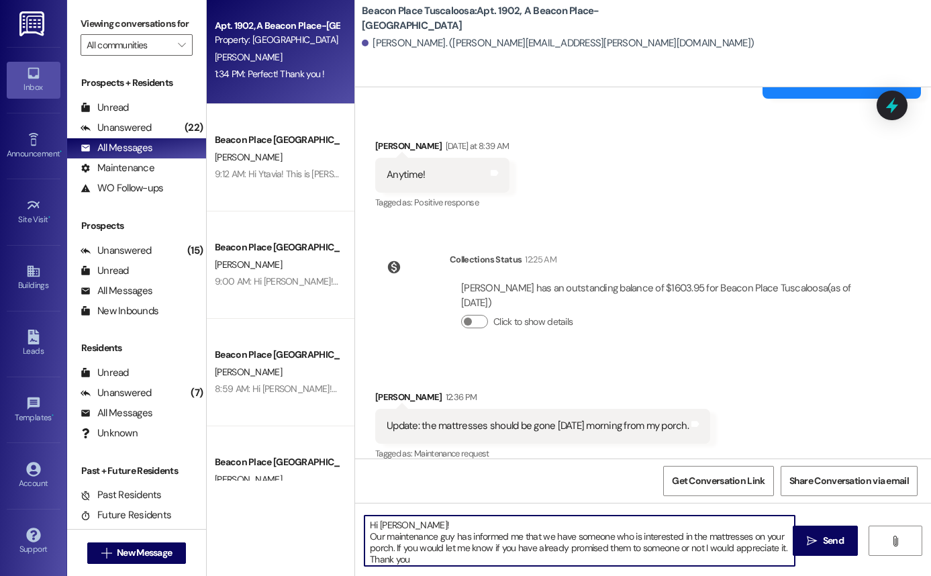
type textarea "Hi Marjorie! Our maintenance guy has informed me that we have someone who is in…"
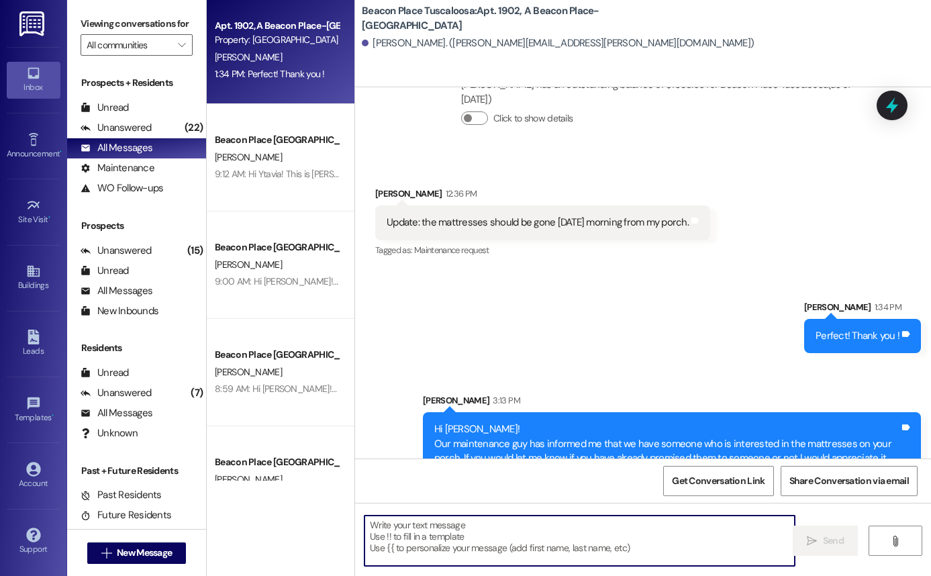
scroll to position [4469, 0]
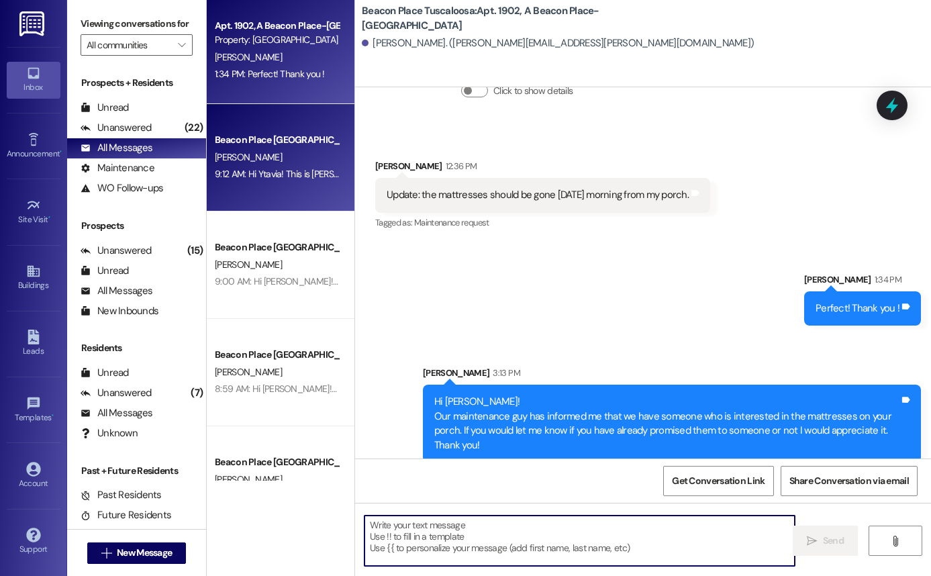
click at [269, 185] on div "Beacon Place Tuscaloosa Prospect Y. Roy 9:12 AM: Hi Ytavia! This is Allie-Grace…" at bounding box center [281, 157] width 148 height 107
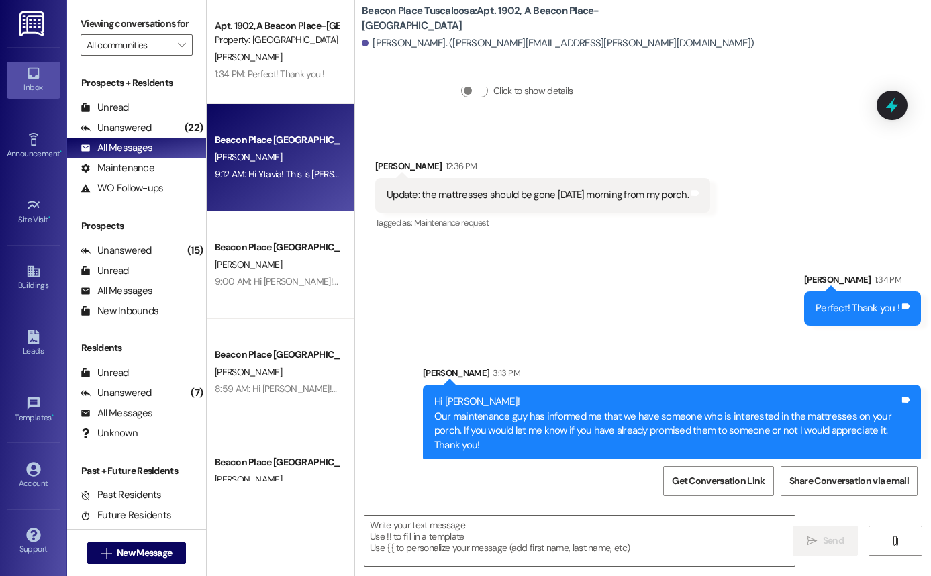
scroll to position [70, 0]
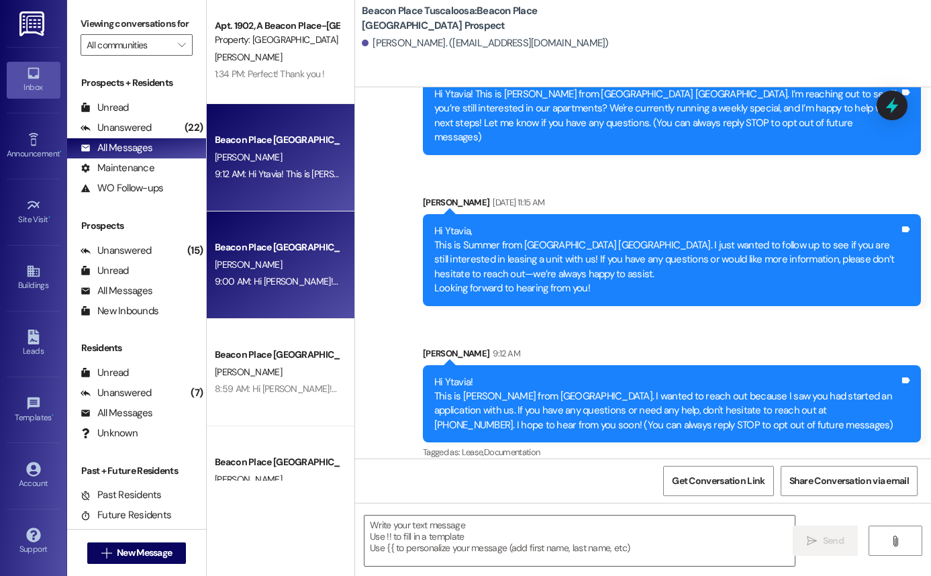
click at [279, 270] on div "K. Jenkins" at bounding box center [276, 264] width 127 height 17
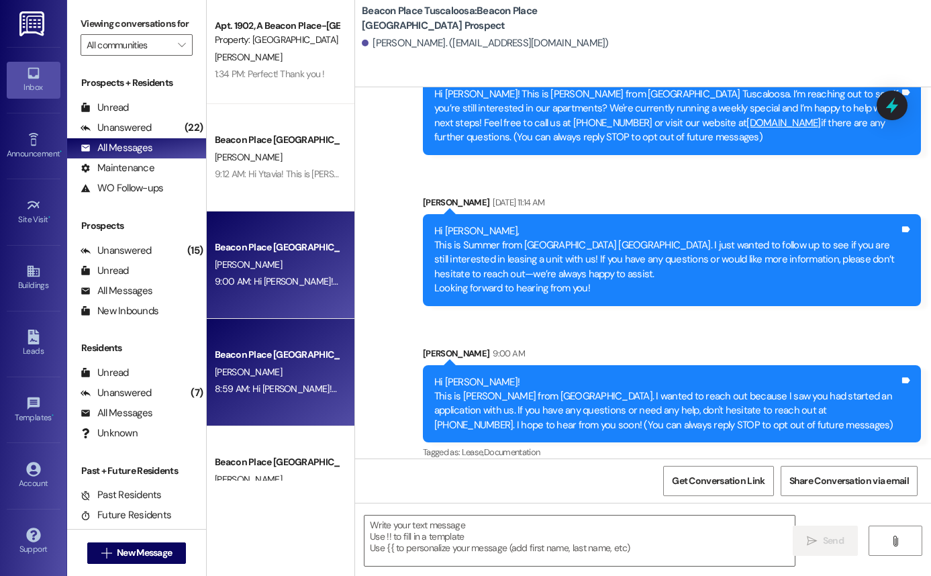
click at [276, 417] on div "Beacon Place Tuscaloosa Prospect P. Hawley 8:59 AM: Hi Paula! This is Allie-Gra…" at bounding box center [281, 372] width 148 height 107
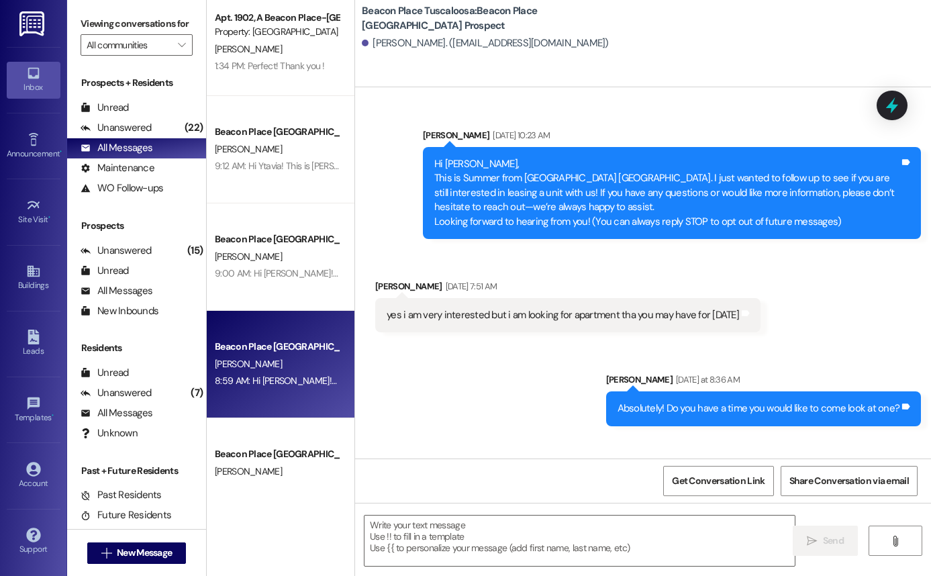
scroll to position [121, 0]
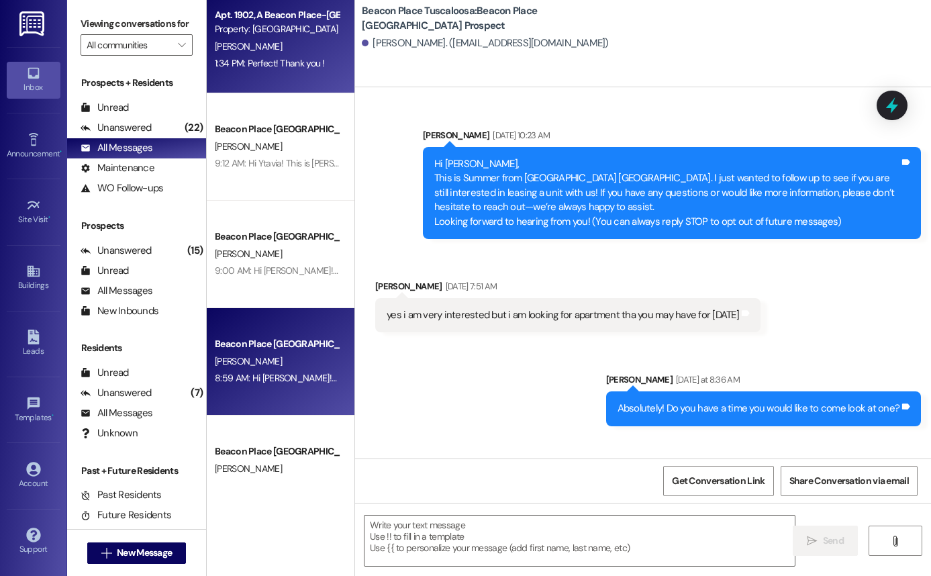
click at [303, 15] on div "Apt. 1902, A Beacon Place-[GEOGRAPHIC_DATA]" at bounding box center [277, 15] width 124 height 14
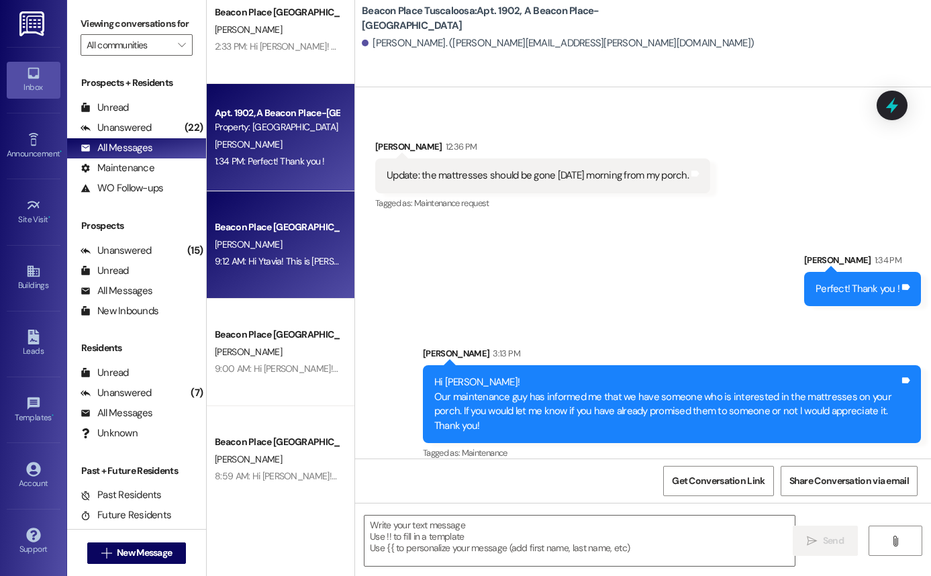
scroll to position [21, 0]
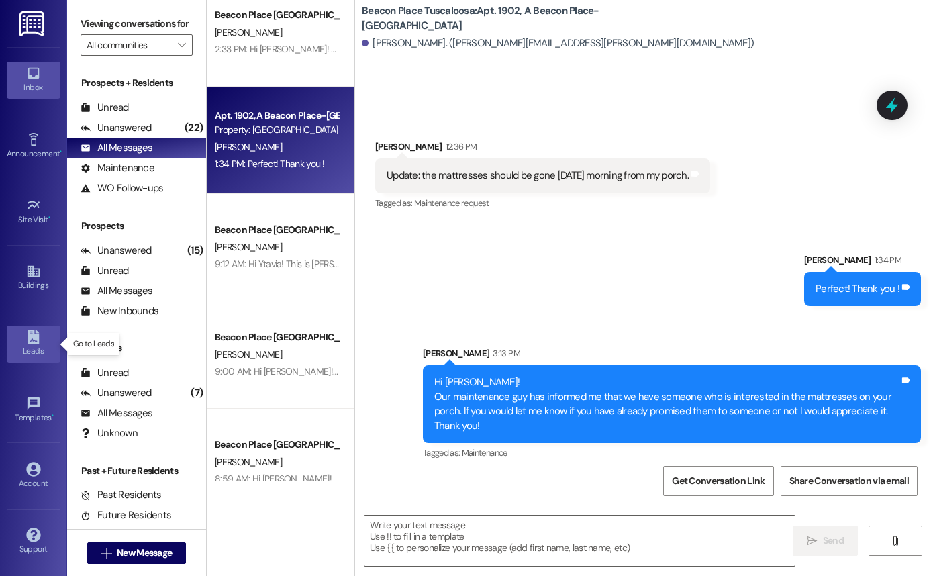
click at [40, 360] on link "Leads" at bounding box center [34, 343] width 54 height 36
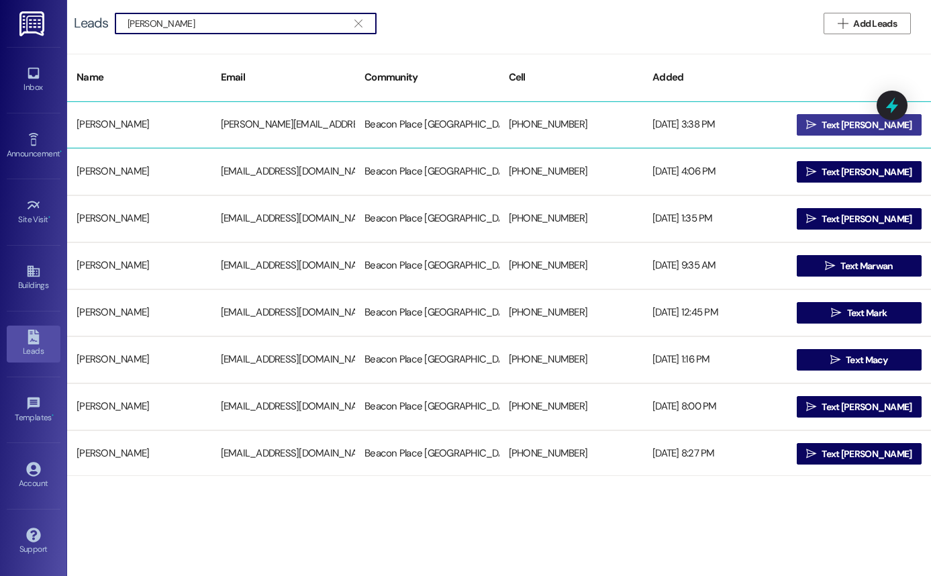
type input "marj"
click at [831, 122] on span " Text Marjorie" at bounding box center [858, 125] width 111 height 20
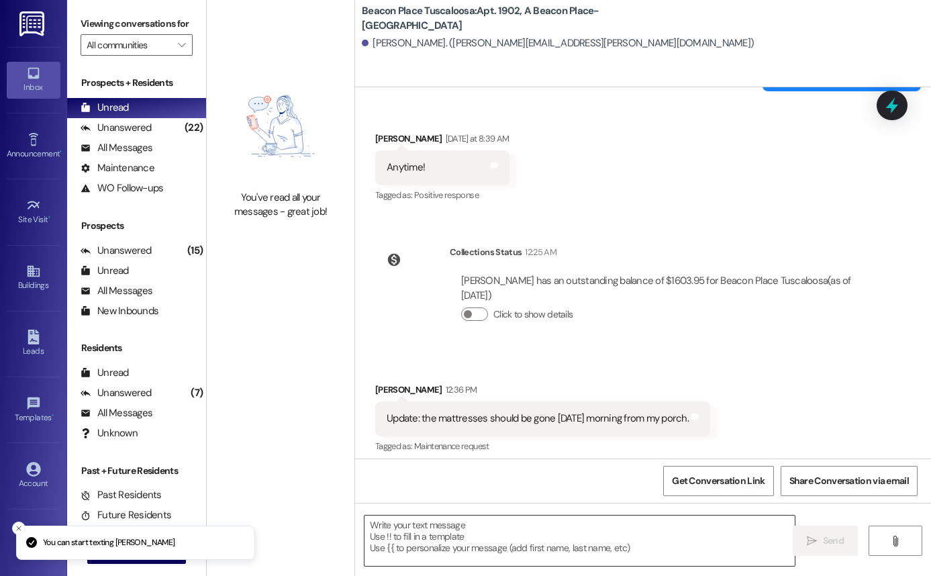
scroll to position [4238, 0]
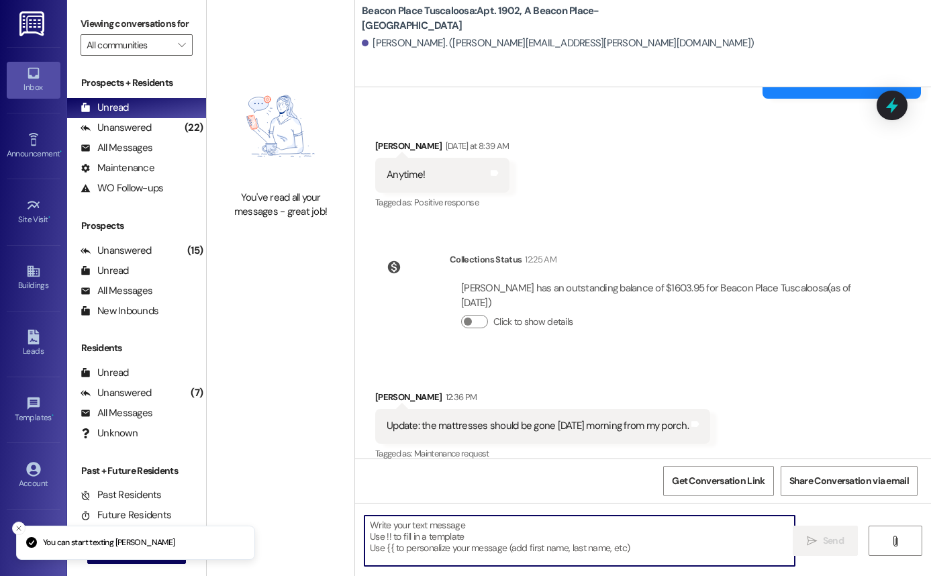
click at [498, 530] on textarea at bounding box center [579, 540] width 430 height 50
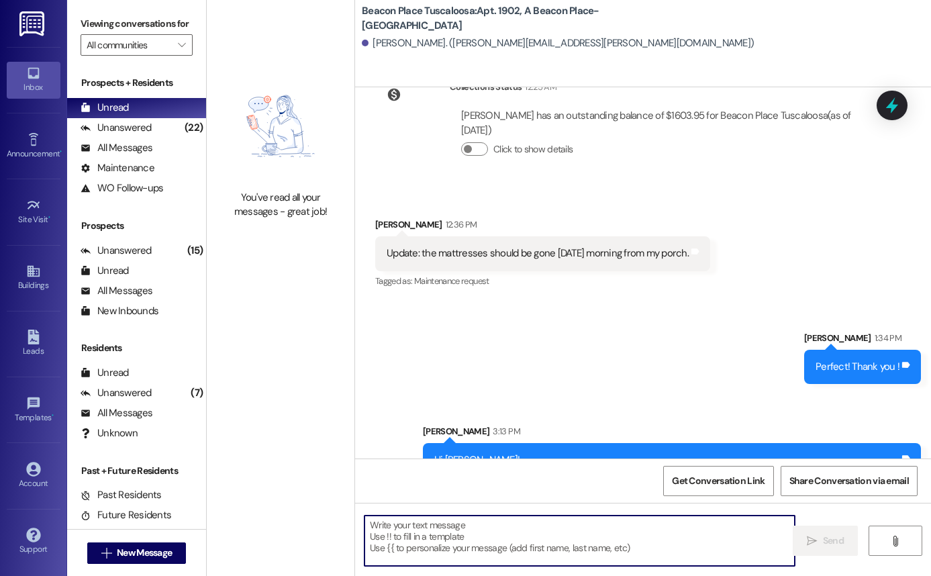
scroll to position [4488, 0]
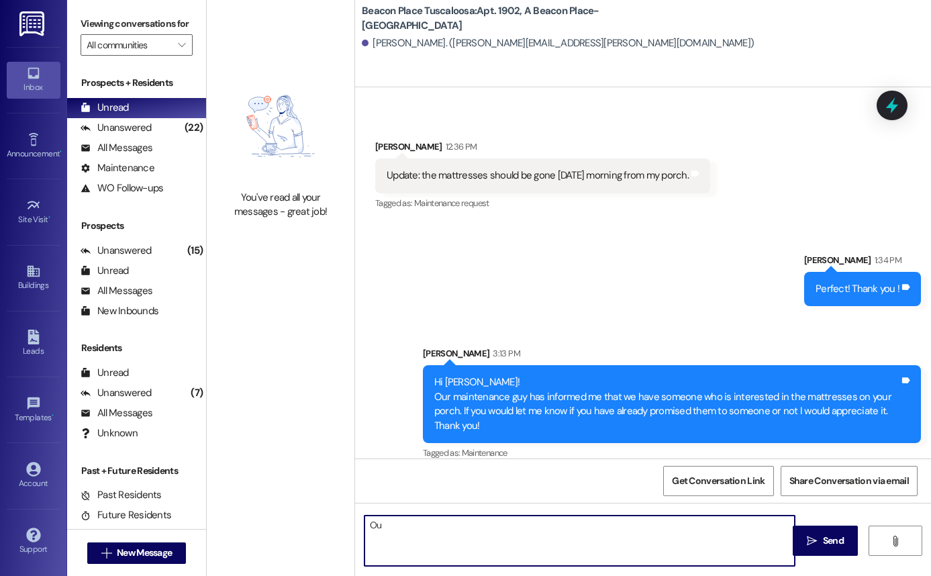
type textarea "O"
click at [448, 530] on textarea "The people are going to take them today if they are free" at bounding box center [579, 540] width 430 height 50
type textarea "The people are wanting to take them [DATE] if they are free"
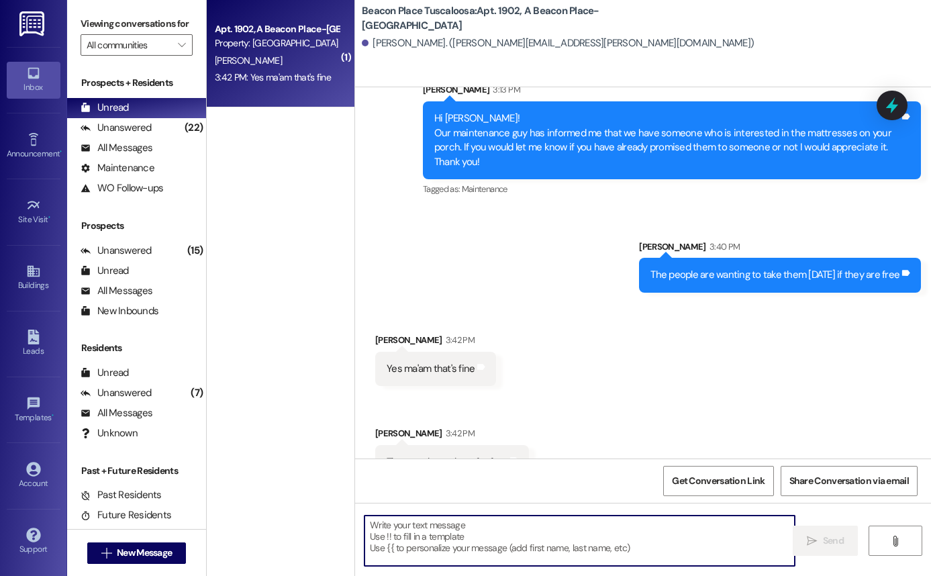
scroll to position [4769, 0]
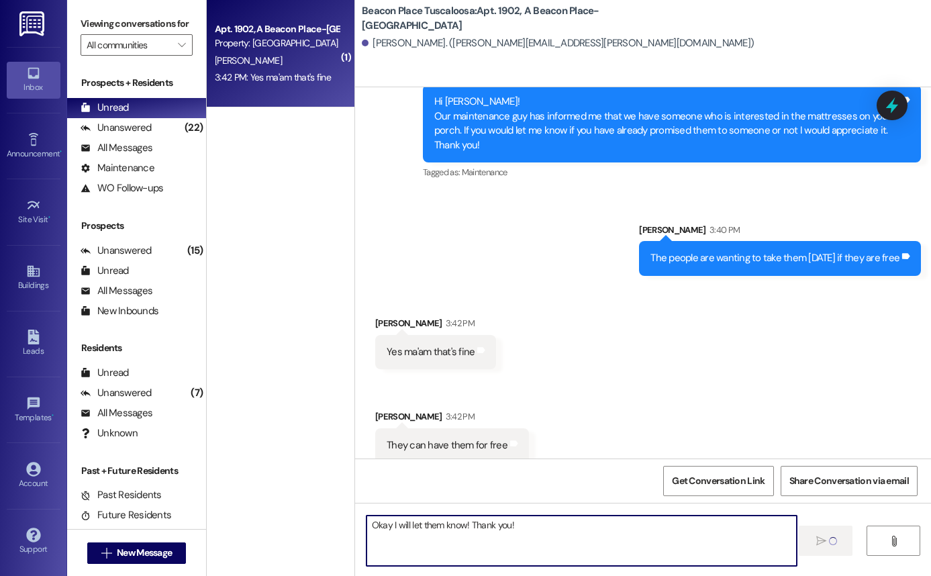
type textarea "Okay I will let them know! Thank you!"
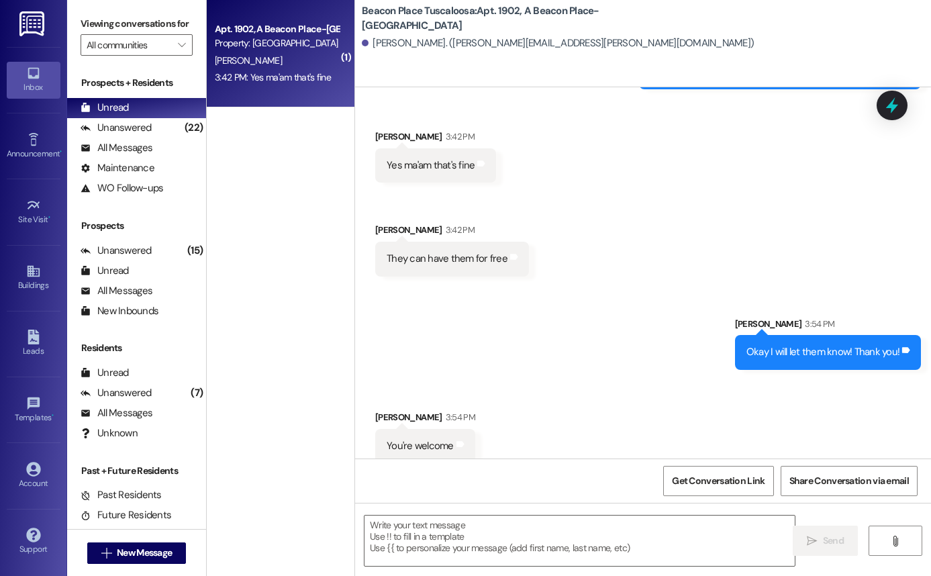
scroll to position [4956, 0]
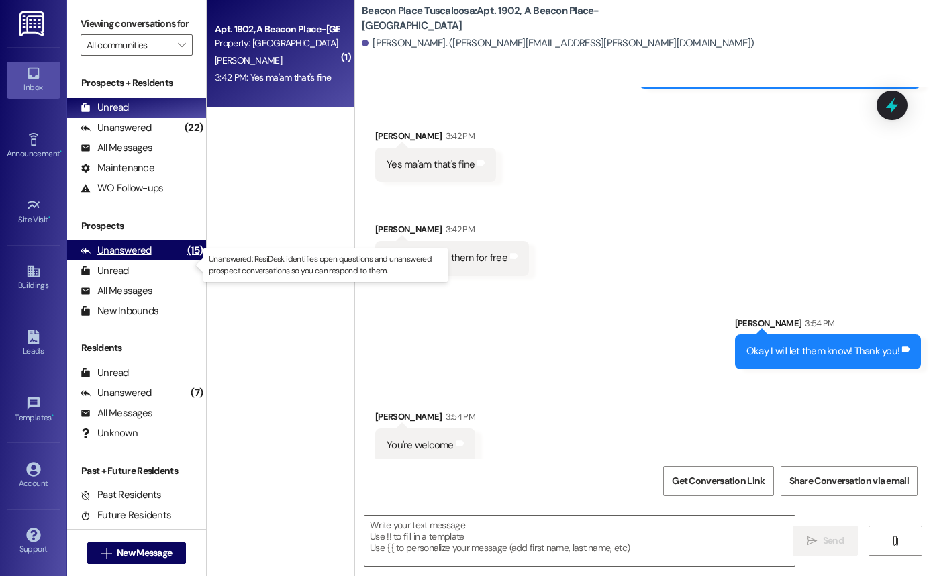
click at [157, 260] on div "Unanswered (15)" at bounding box center [136, 250] width 139 height 20
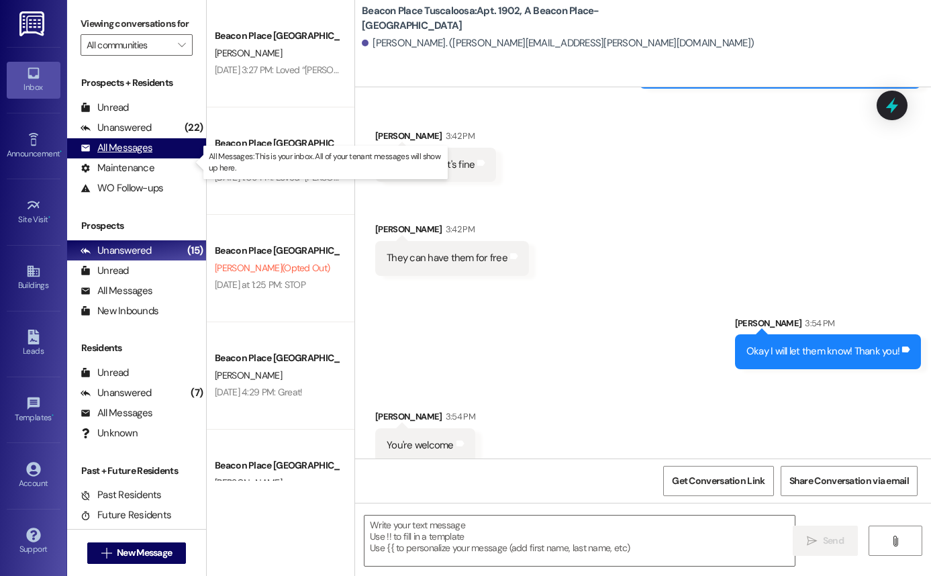
click at [144, 155] on div "All Messages" at bounding box center [117, 148] width 72 height 14
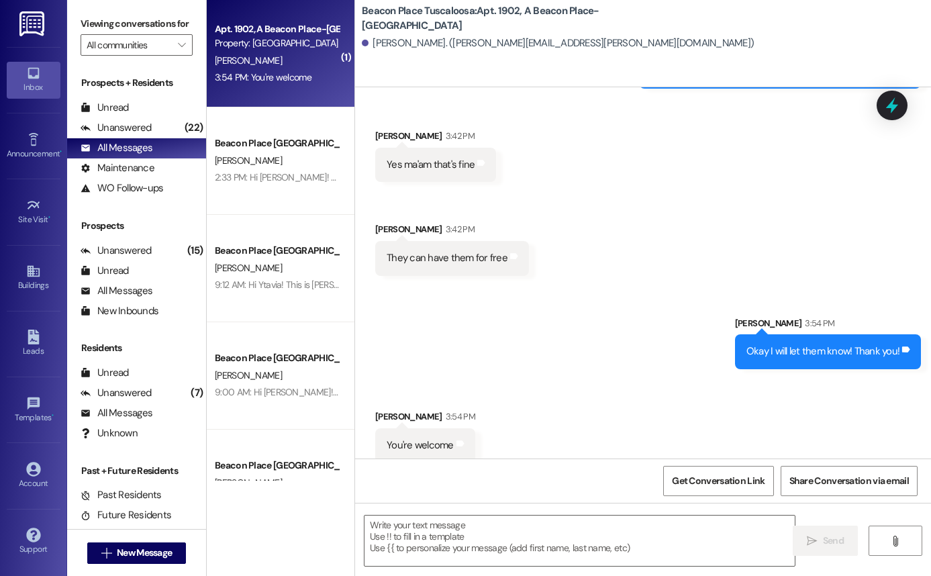
click at [259, 83] on div "3:54 PM: You're welcome 3:54 PM: You're welcome" at bounding box center [276, 77] width 127 height 17
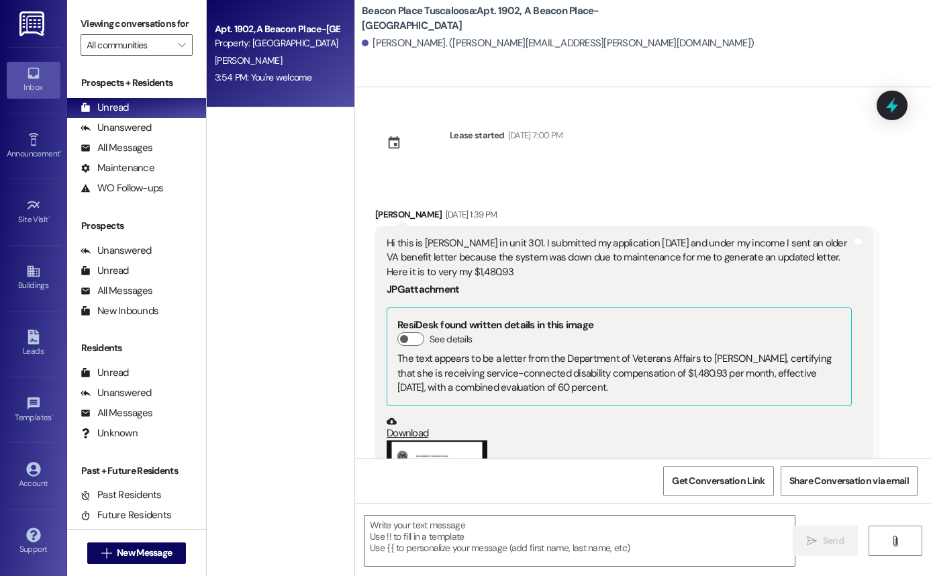
scroll to position [5010, 0]
